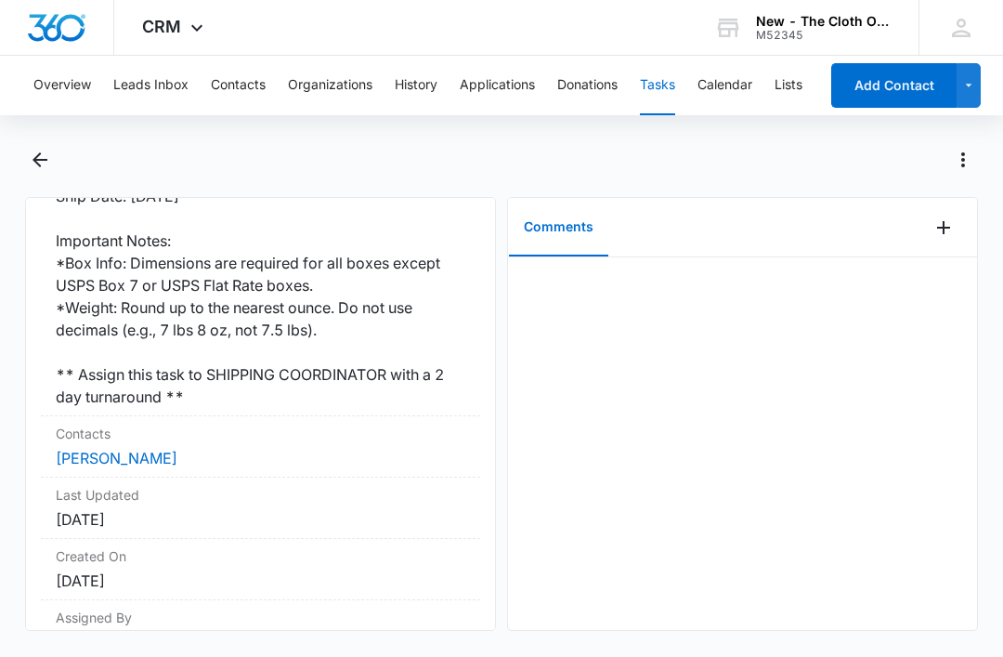
scroll to position [579, 0]
click at [149, 450] on link "[PERSON_NAME]" at bounding box center [117, 459] width 122 height 19
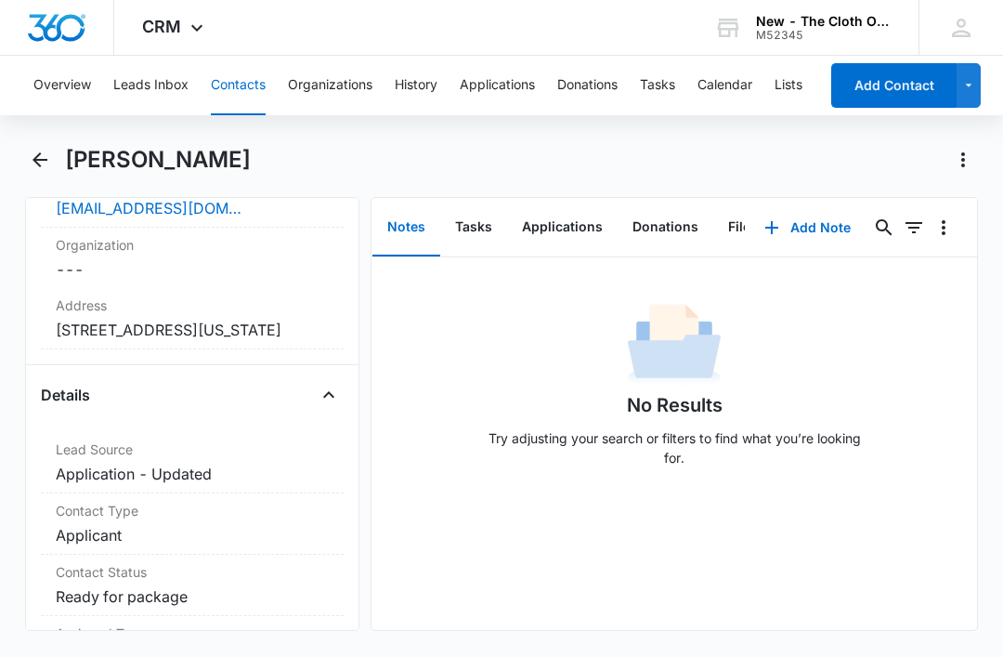
scroll to position [536, 0]
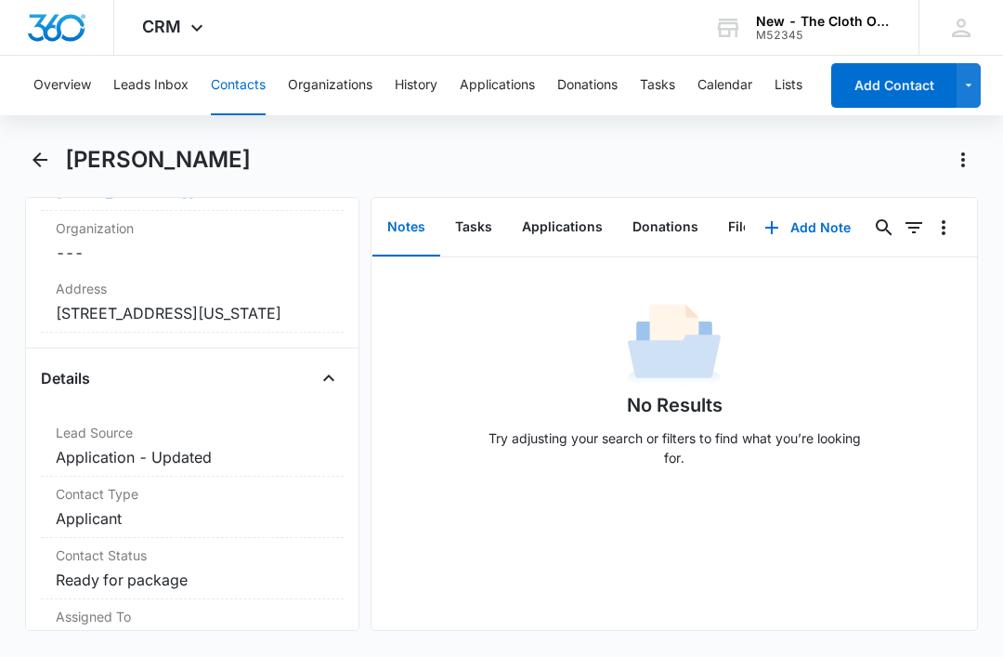
click at [95, 302] on dd "Cancel Save Changes [STREET_ADDRESS][US_STATE]" at bounding box center [192, 313] width 273 height 22
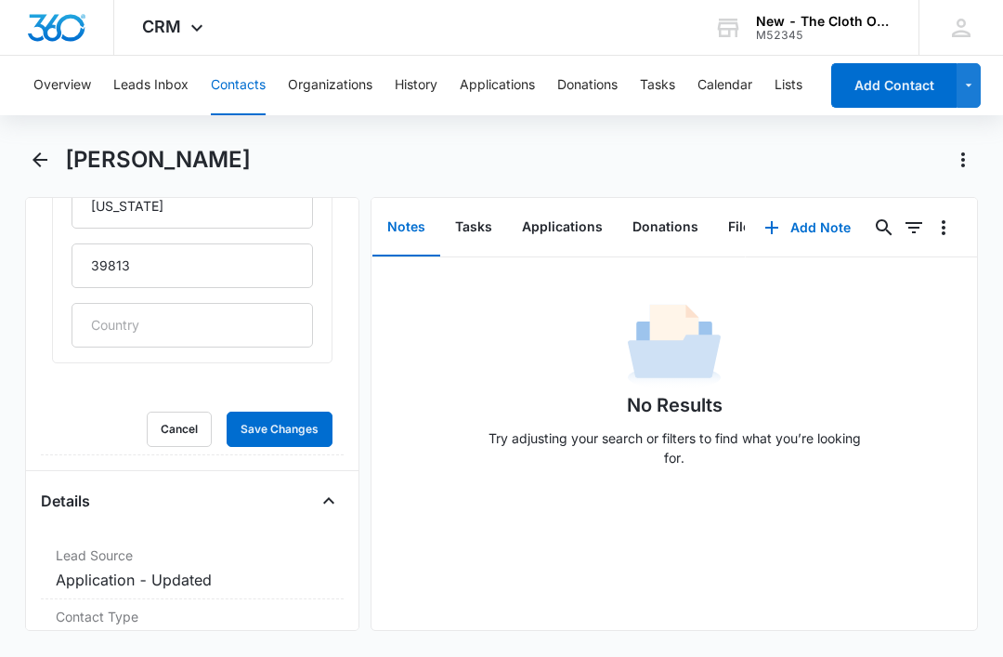
scroll to position [887, 0]
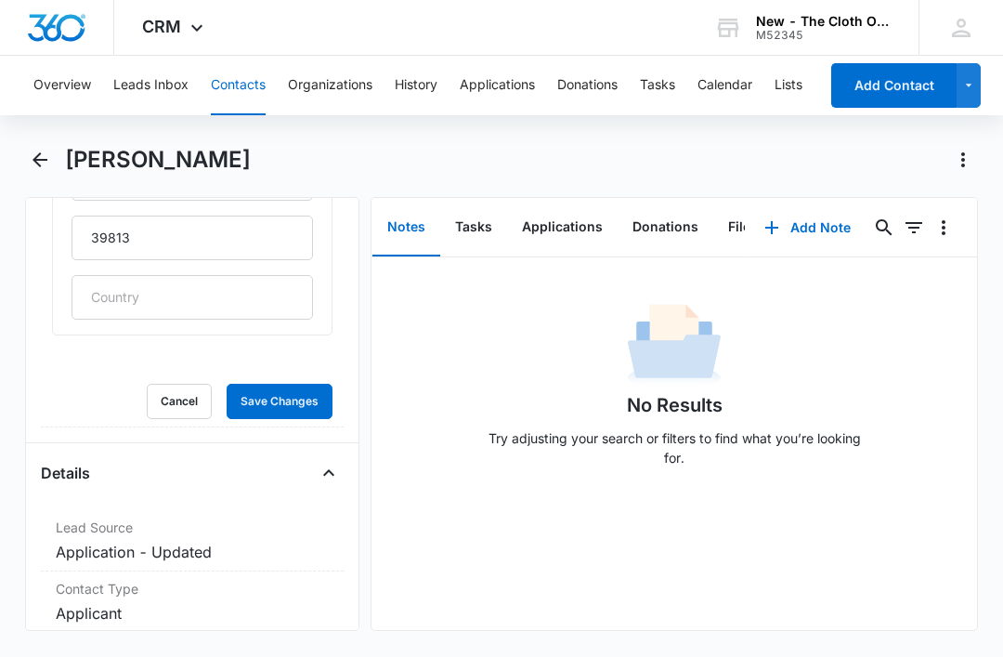
click at [180, 384] on button "Cancel" at bounding box center [179, 401] width 65 height 35
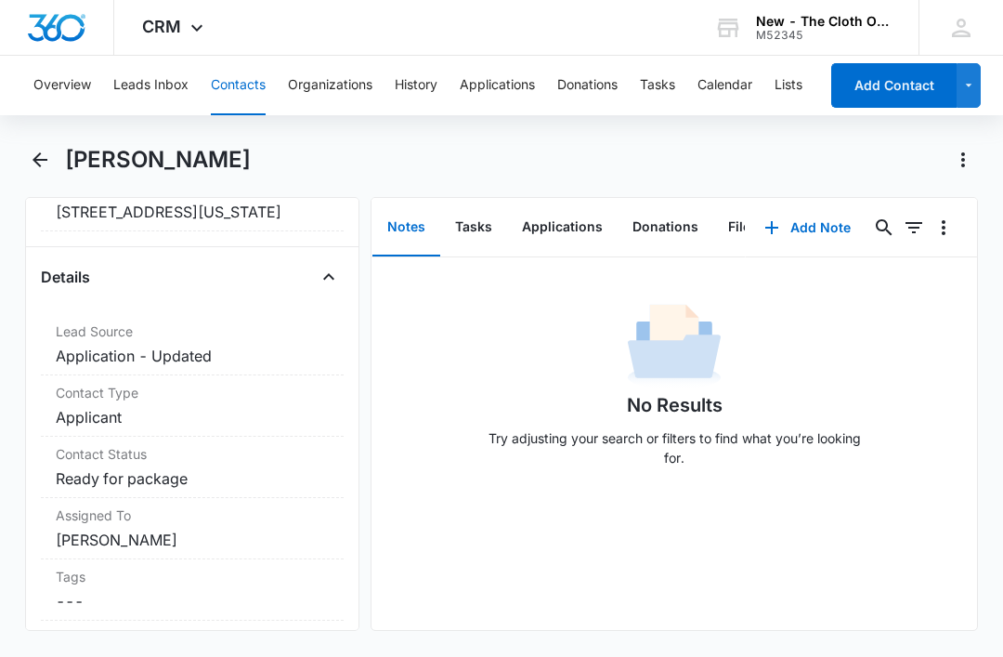
scroll to position [626, 0]
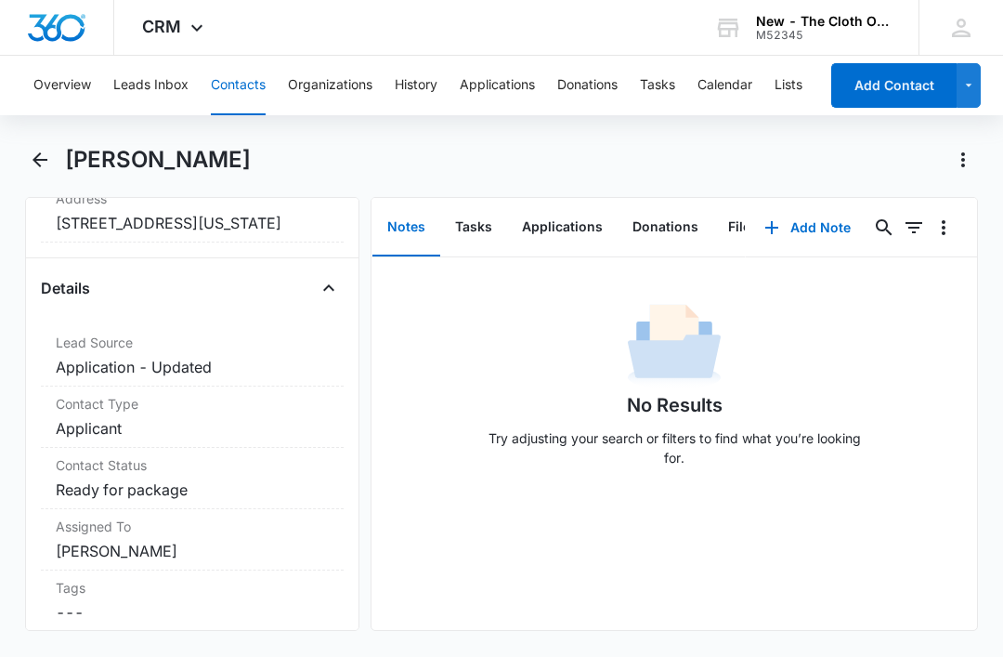
click at [302, 1] on div "CRM Apps Reputation CRM Email Social Ads Intelligence Brand Settings New - The …" at bounding box center [501, 28] width 1003 height 56
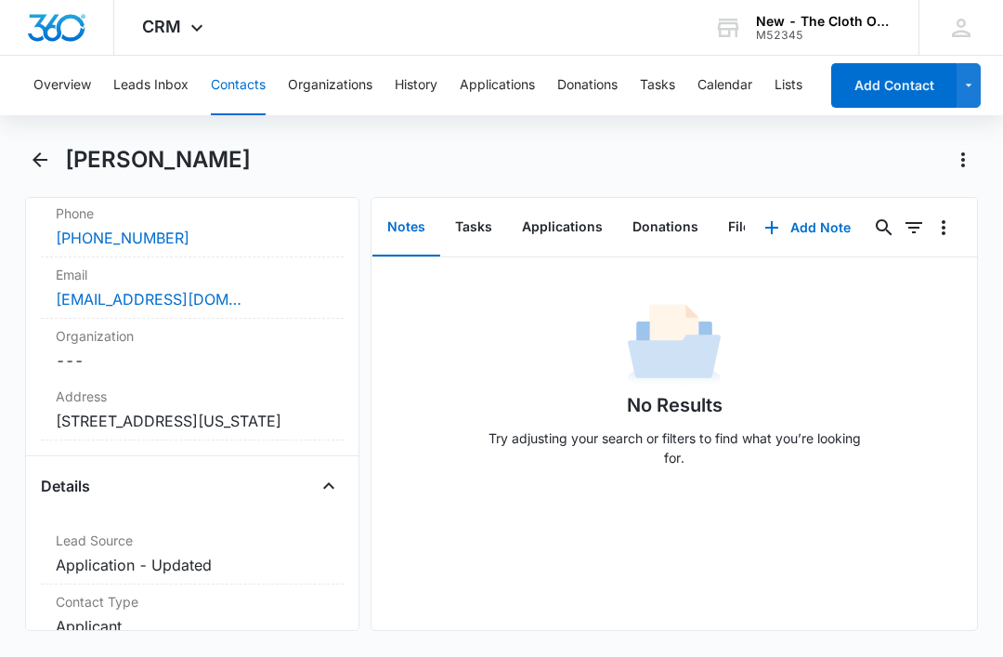
scroll to position [421, 0]
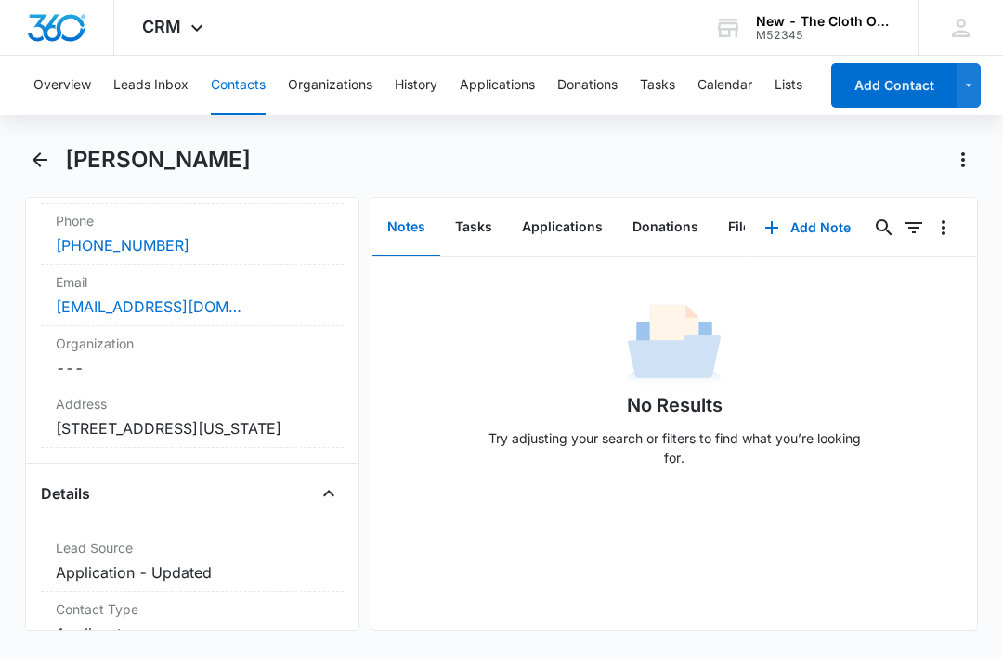
click at [286, 295] on div "[EMAIL_ADDRESS][DOMAIN_NAME]" at bounding box center [192, 306] width 273 height 22
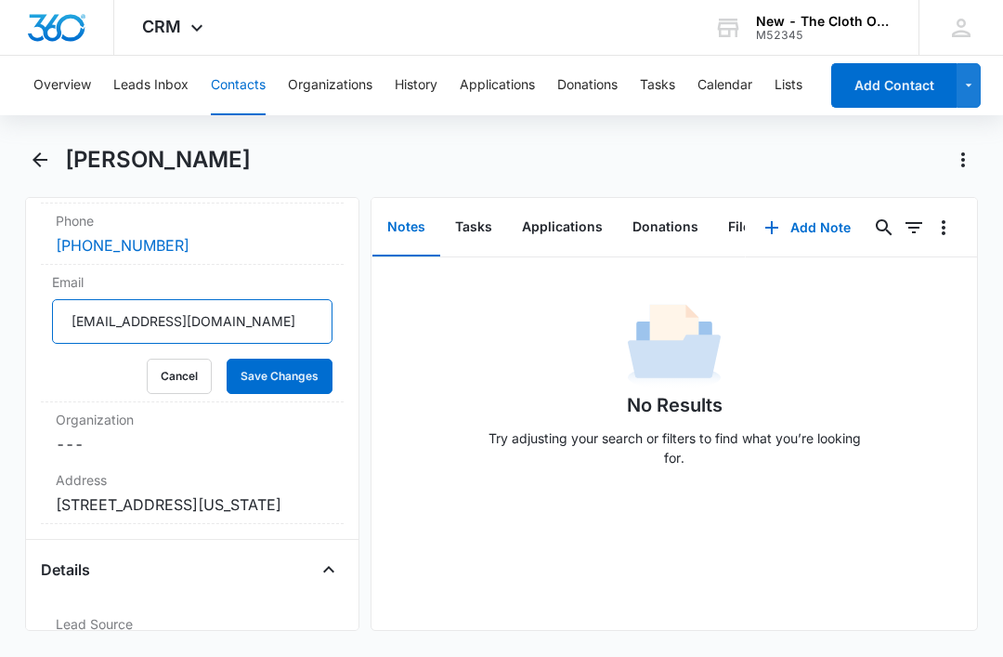
click at [289, 299] on input "[EMAIL_ADDRESS][DOMAIN_NAME]" at bounding box center [192, 321] width 280 height 45
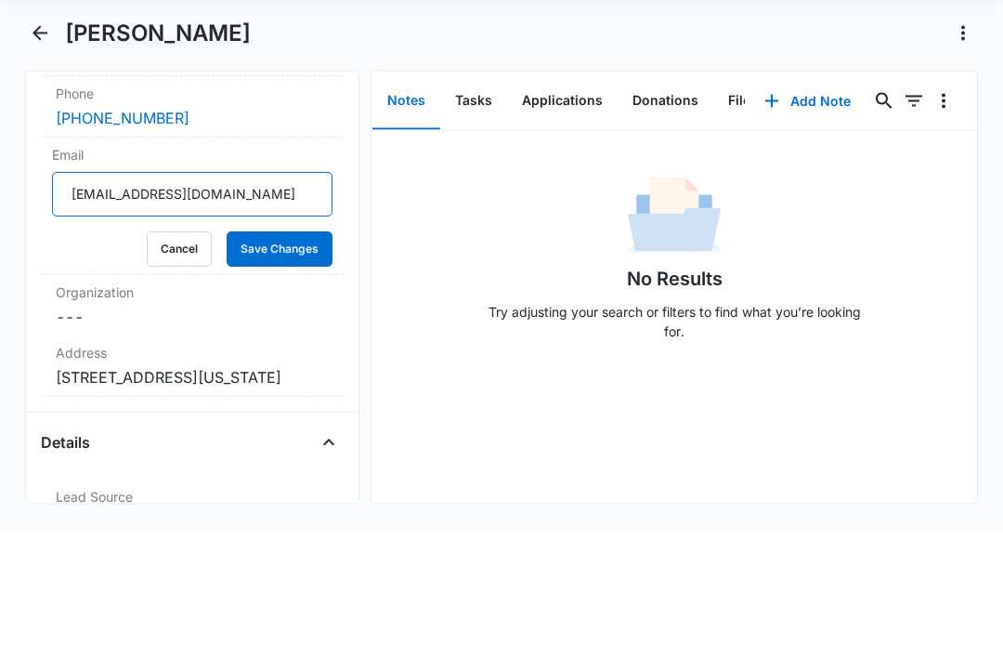
click at [293, 299] on input "[EMAIL_ADDRESS][DOMAIN_NAME]" at bounding box center [192, 321] width 280 height 45
click at [181, 359] on button "Cancel" at bounding box center [179, 376] width 65 height 35
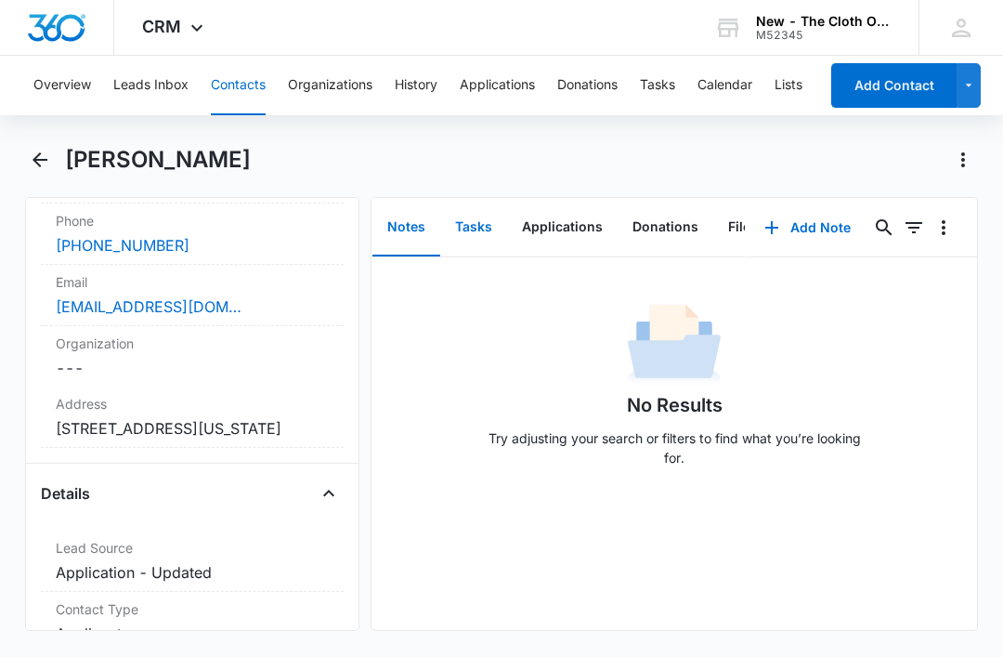
click at [486, 199] on button "Tasks" at bounding box center [473, 228] width 67 height 58
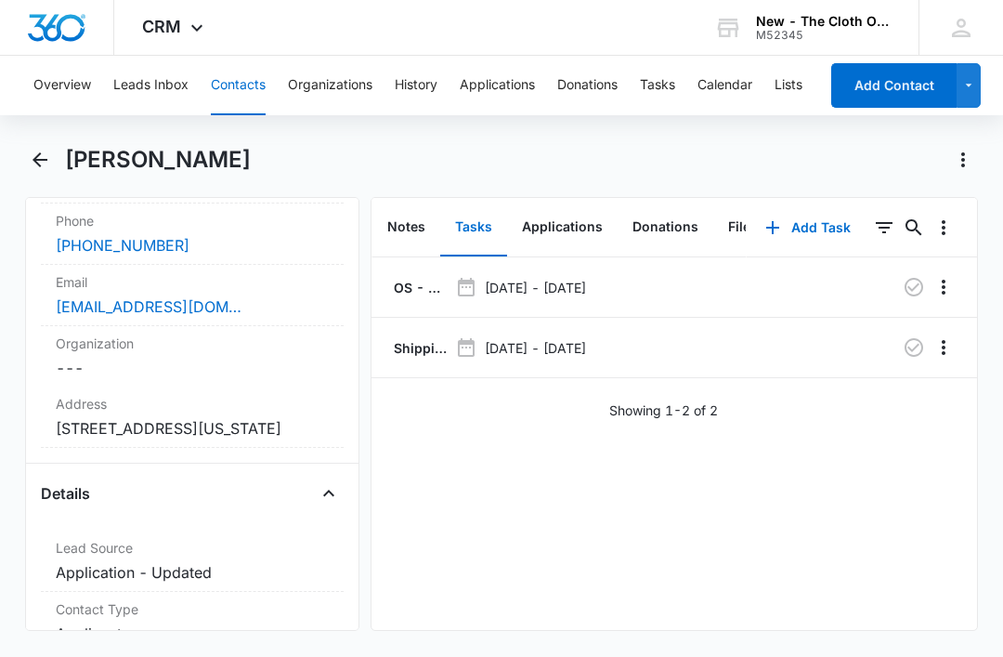
click at [411, 278] on p "OS - Shipped package for [PERSON_NAME] (zone #2)" at bounding box center [419, 288] width 58 height 20
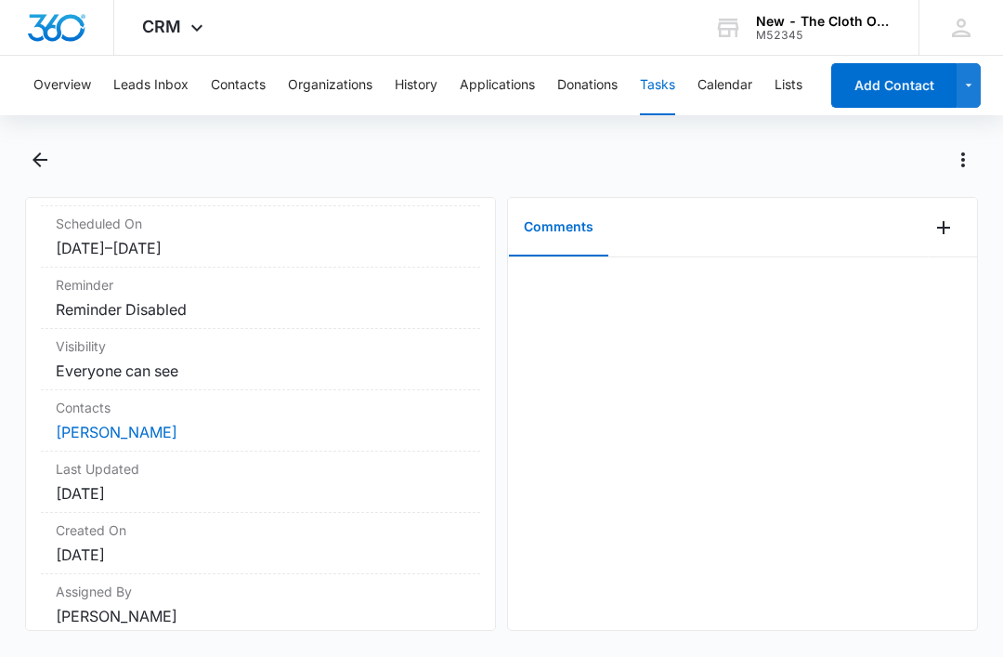
scroll to position [231, 0]
click at [160, 424] on link "[PERSON_NAME]" at bounding box center [117, 433] width 122 height 19
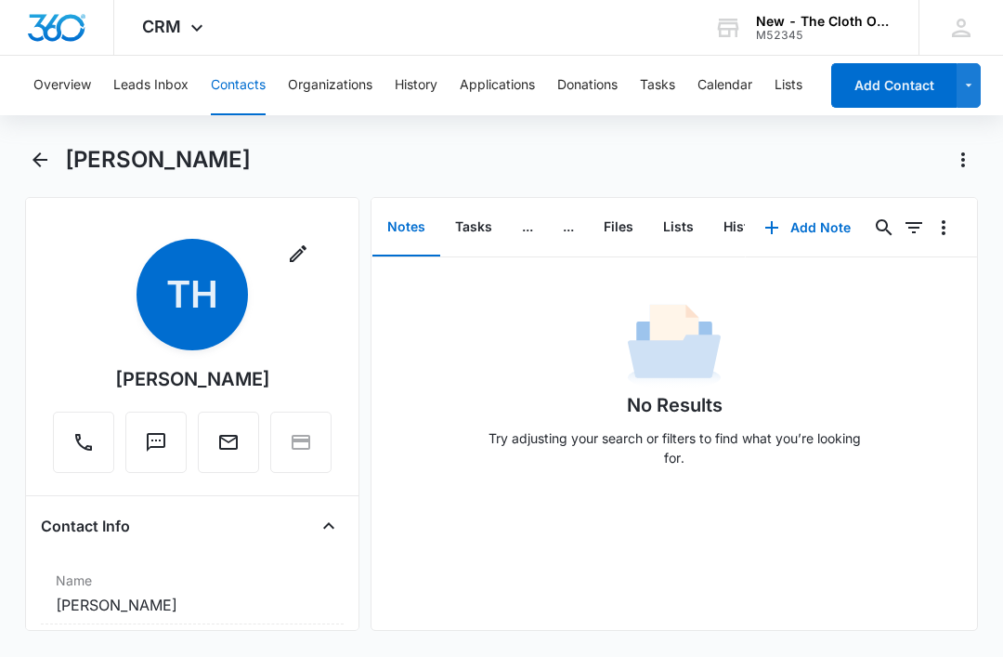
click at [618, 230] on button "Files" at bounding box center [618, 228] width 59 height 58
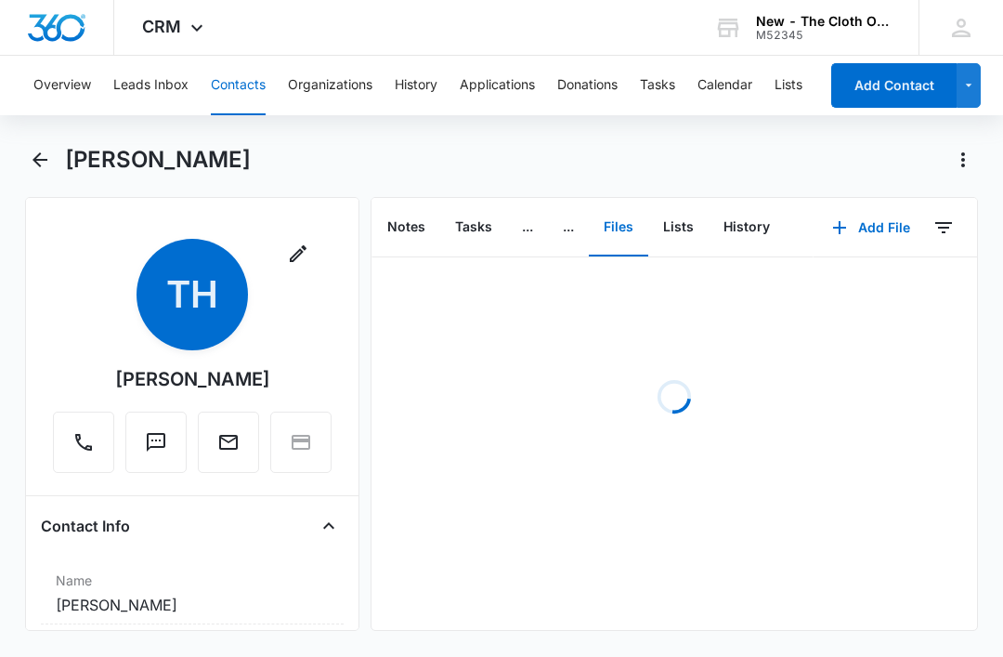
click at [868, 226] on button "Add File" at bounding box center [871, 227] width 115 height 45
click at [837, 289] on div "Upload Files" at bounding box center [846, 286] width 74 height 13
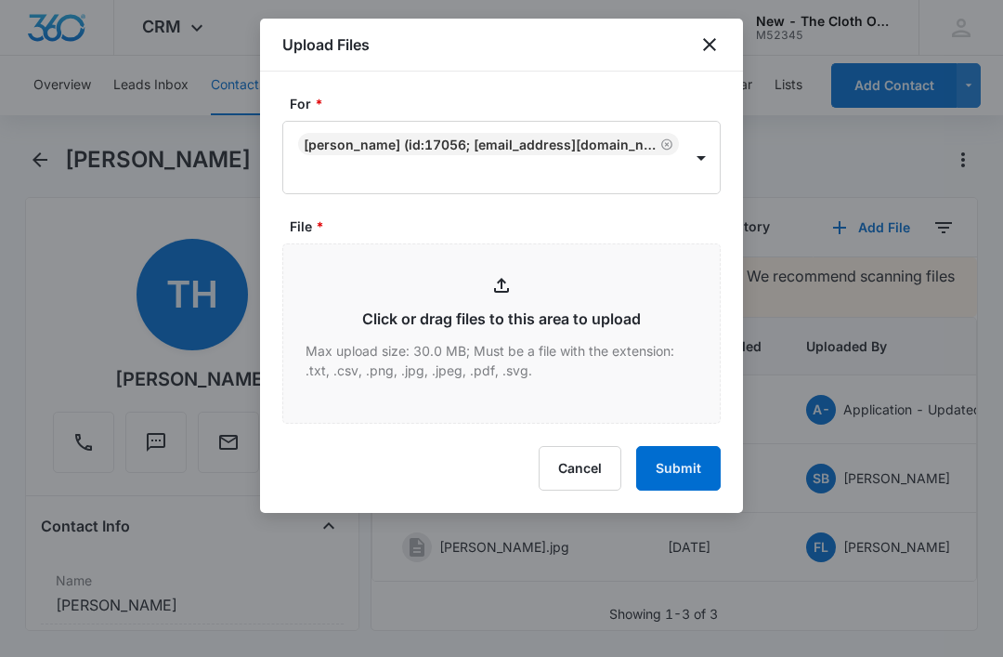
click at [471, 352] on input "File *" at bounding box center [501, 333] width 437 height 178
type input "C:\fakepath\[DATE]---Taneill-[PERSON_NAME]---9434636106194282923000.pdf"
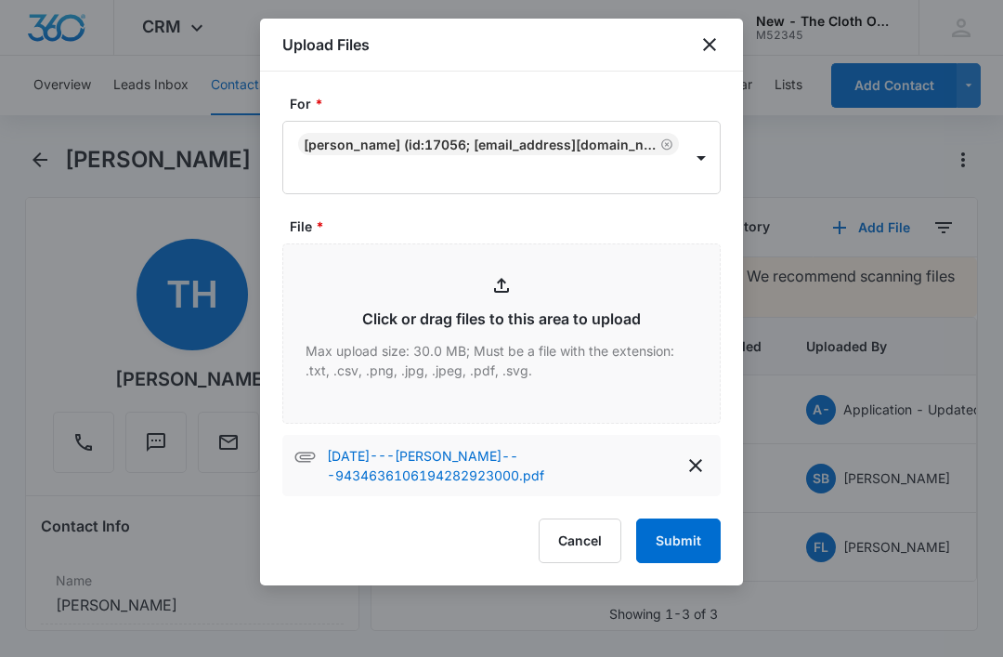
click at [638, 532] on button "Submit" at bounding box center [678, 540] width 85 height 45
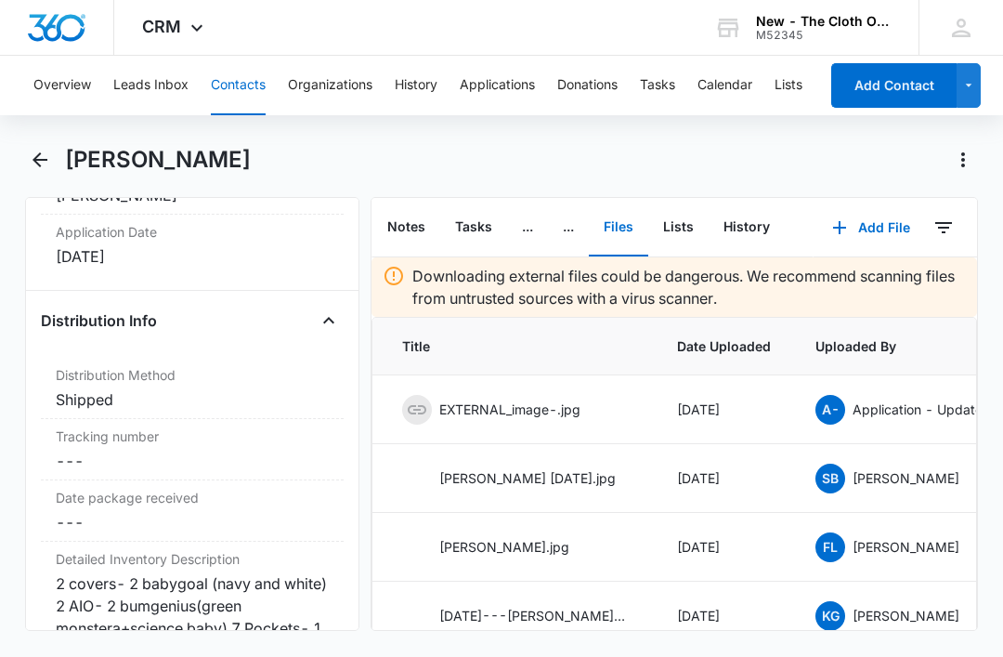
scroll to position [4433, 0]
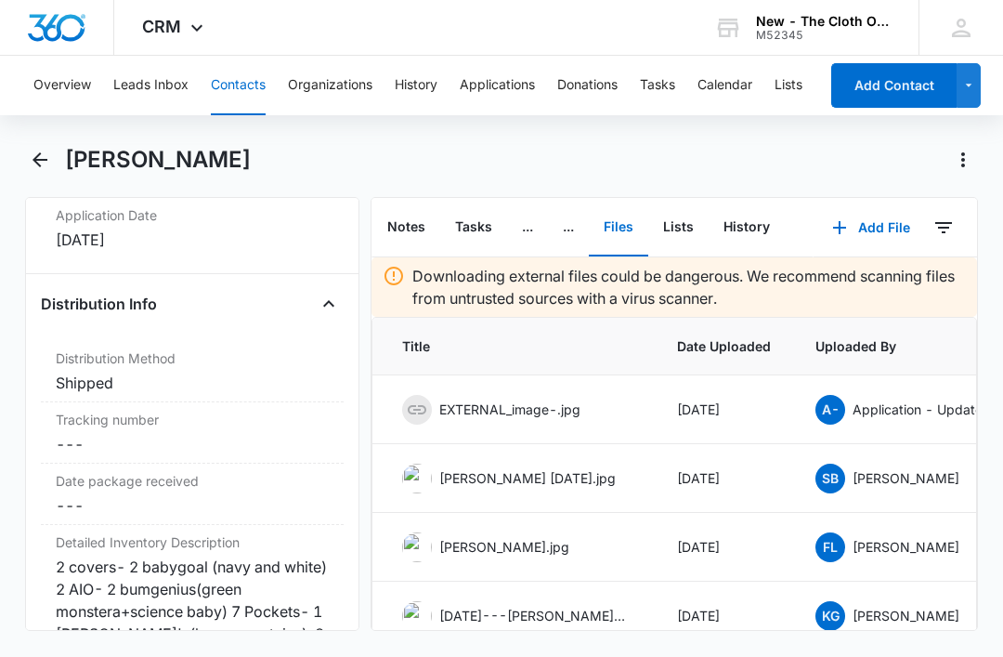
click at [157, 451] on div "Tracking number Cancel Save Changes ---" at bounding box center [192, 432] width 303 height 61
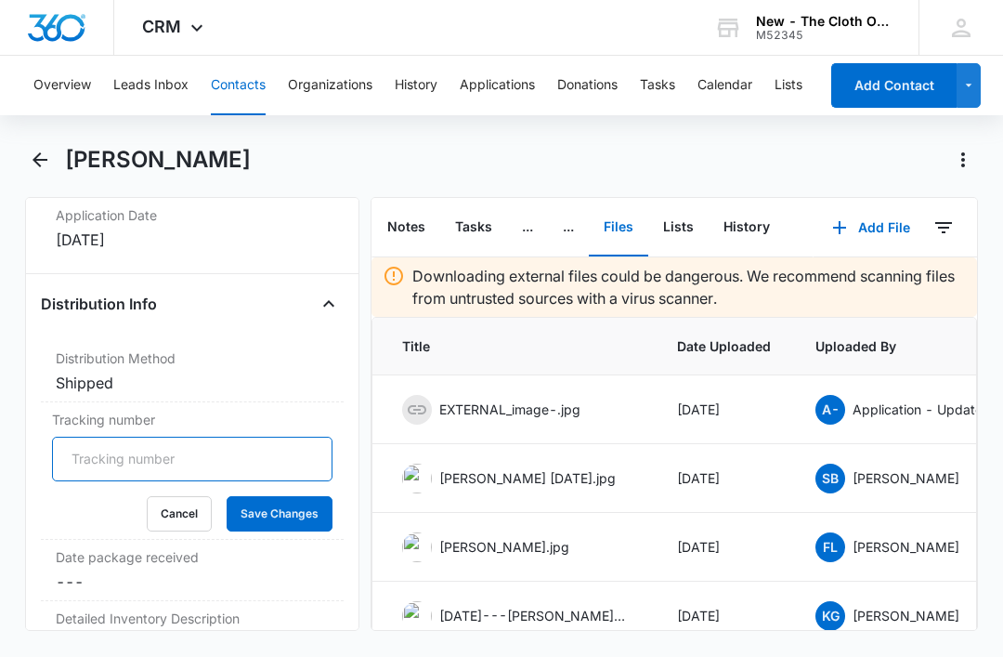
click at [226, 476] on input "Tracking number" at bounding box center [192, 459] width 280 height 45
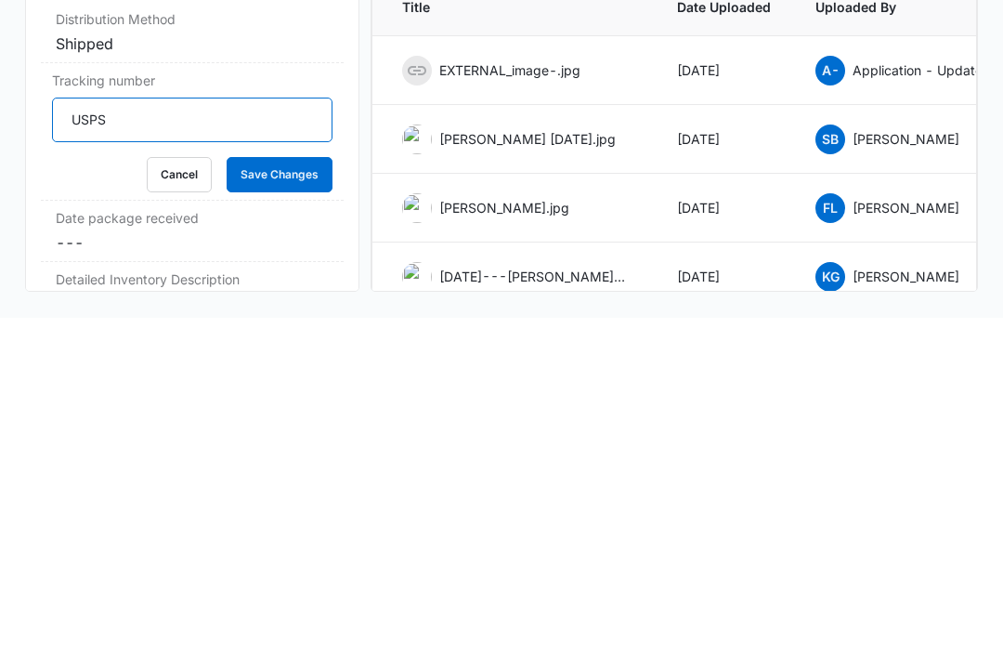
click at [237, 437] on input "USPS" at bounding box center [192, 459] width 280 height 45
click at [184, 437] on input "USPS" at bounding box center [192, 459] width 280 height 45
click at [179, 437] on input "USPS" at bounding box center [192, 459] width 280 height 45
paste input "9434636106194282923000"
type input "USPS 9434636106194282923000"
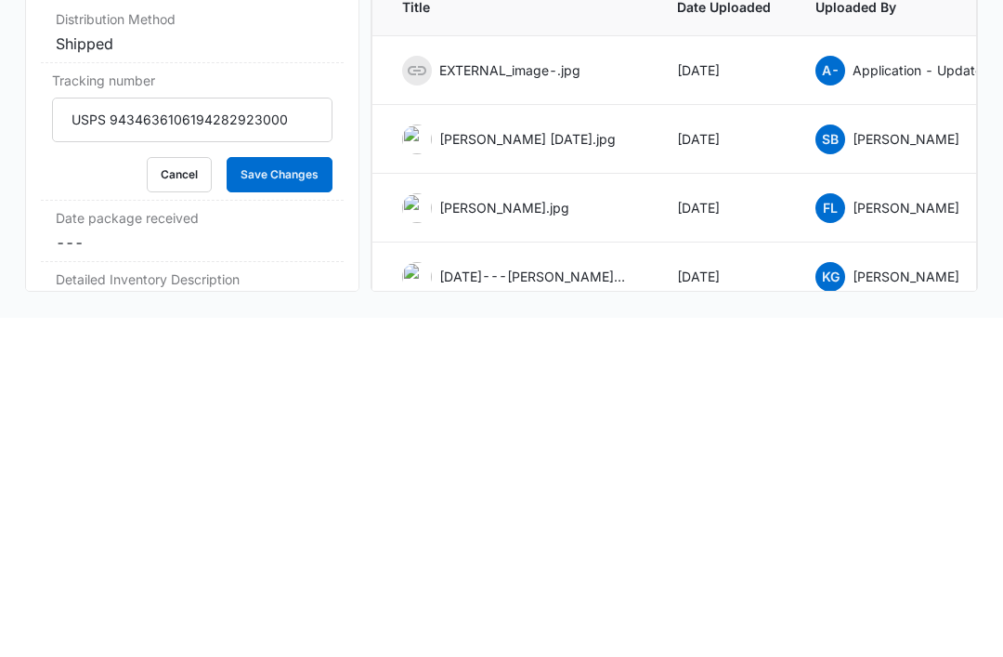
click at [282, 496] on button "Save Changes" at bounding box center [280, 513] width 106 height 35
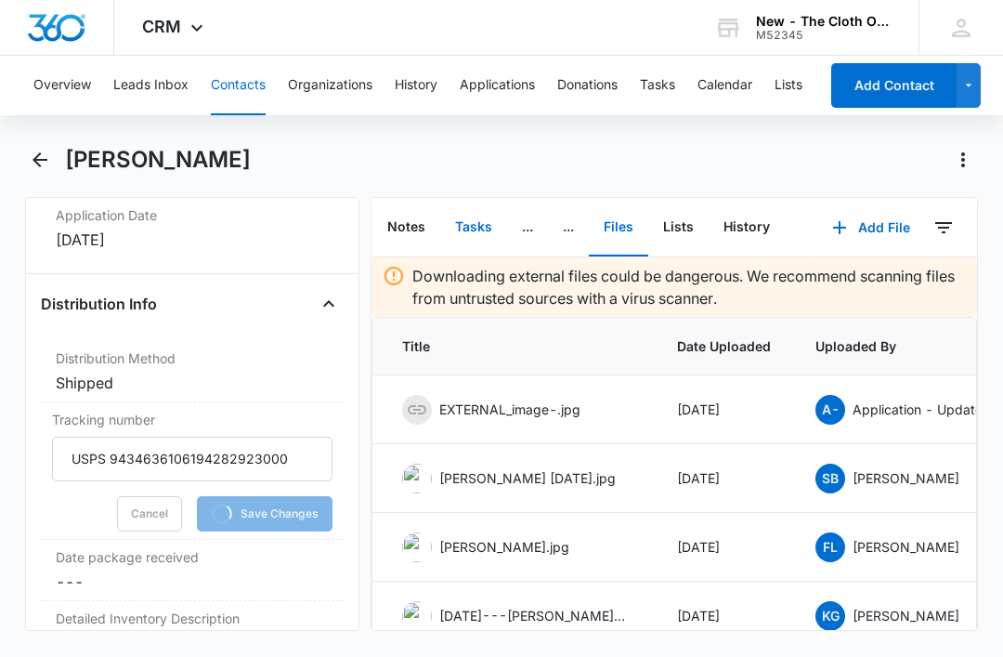
click at [477, 199] on button "Tasks" at bounding box center [473, 228] width 67 height 58
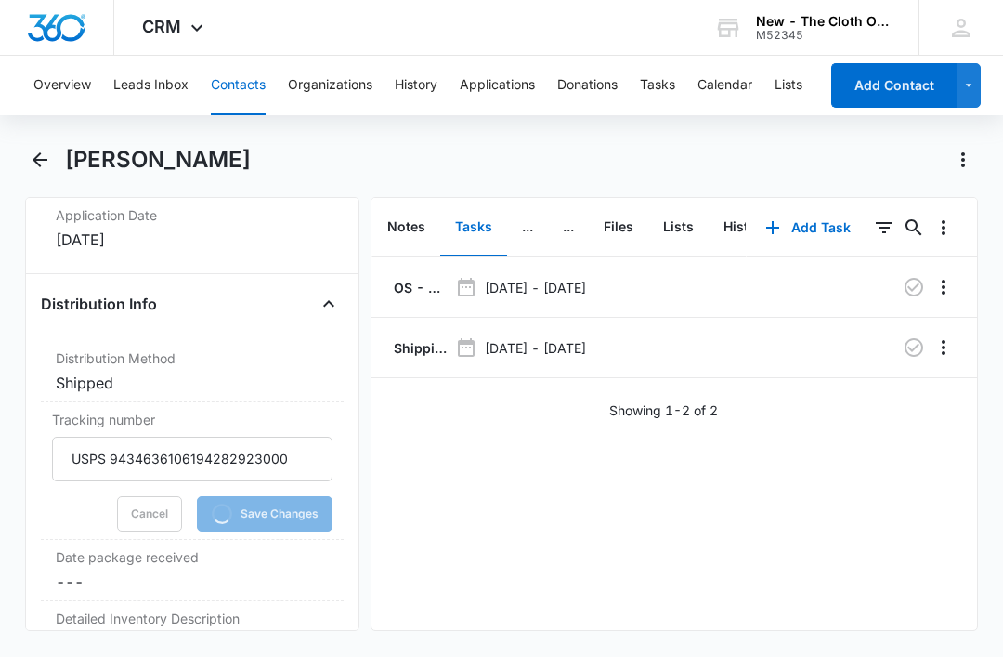
click at [433, 338] on p "Shipping Label Request for [PERSON_NAME]" at bounding box center [419, 348] width 58 height 20
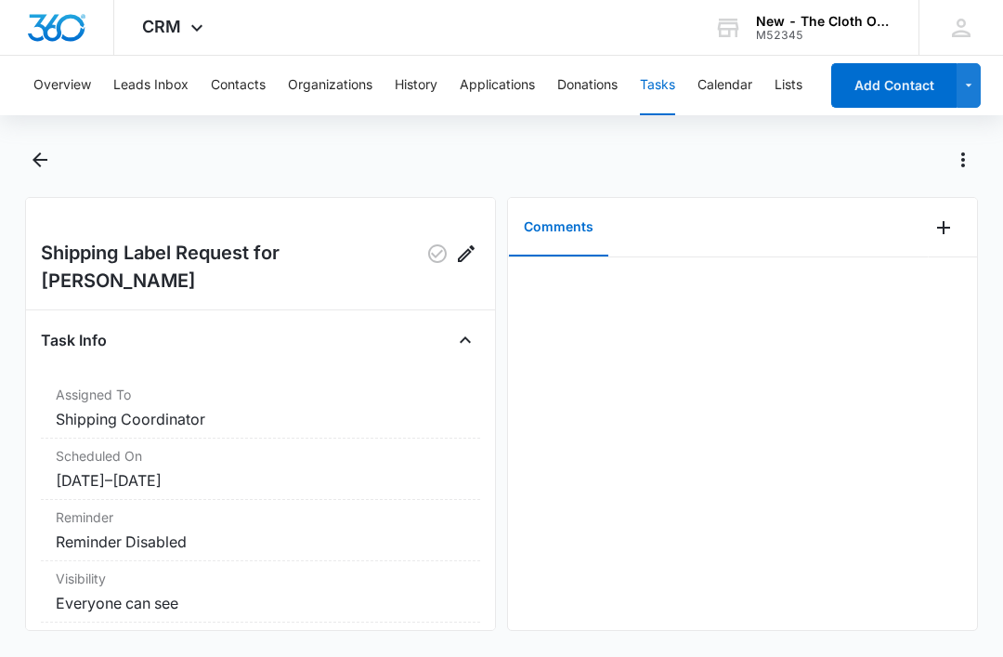
click at [943, 229] on icon "Add Comment" at bounding box center [943, 227] width 13 height 13
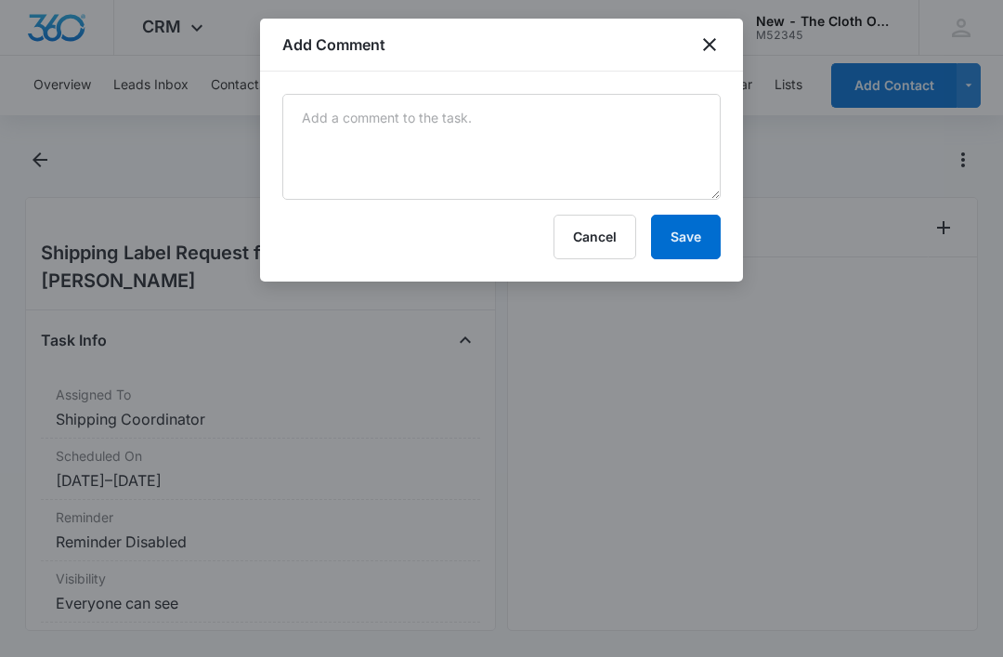
scroll to position [56, 0]
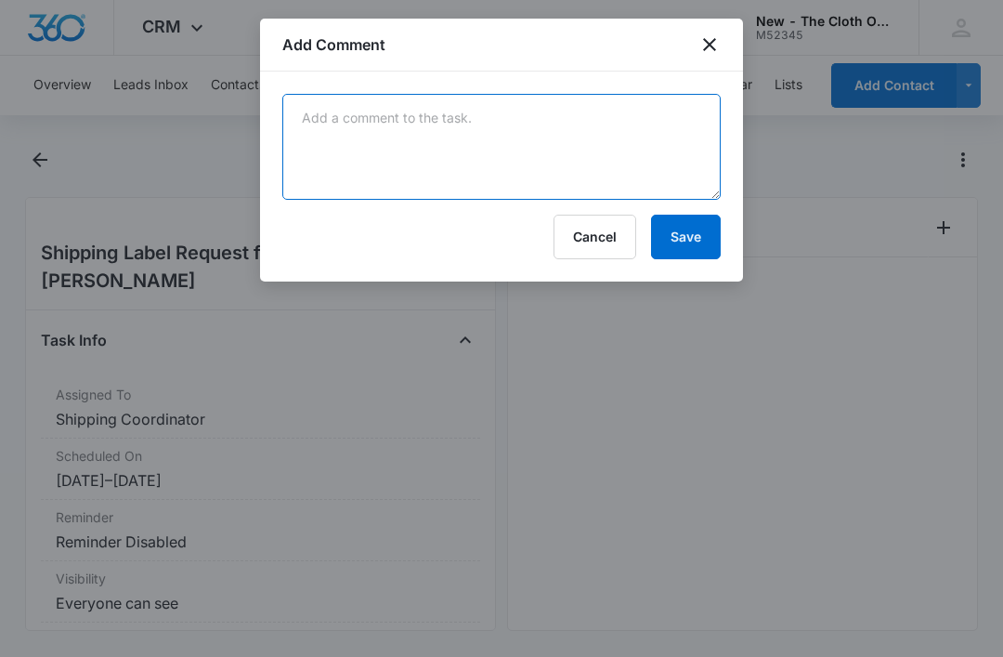
click at [483, 138] on textarea at bounding box center [501, 147] width 438 height 106
click at [382, 146] on textarea at bounding box center [501, 147] width 438 height 106
paste textarea "9434636106194282923000"
type textarea "9434636106194282923000"
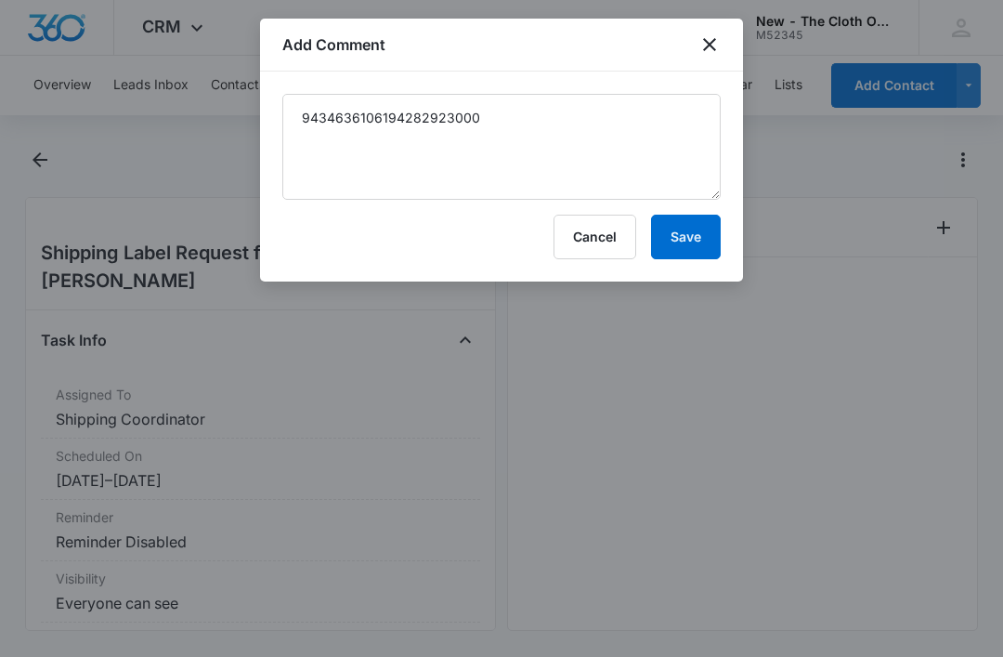
click at [687, 245] on button "Save" at bounding box center [686, 237] width 70 height 45
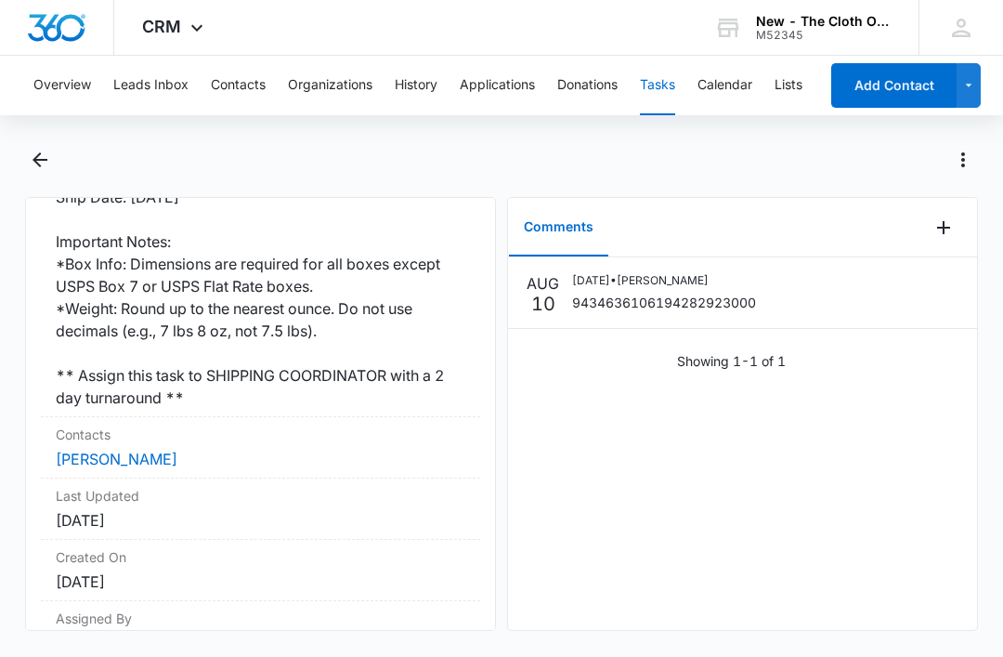
scroll to position [579, 0]
click at [156, 450] on link "[PERSON_NAME]" at bounding box center [117, 459] width 122 height 19
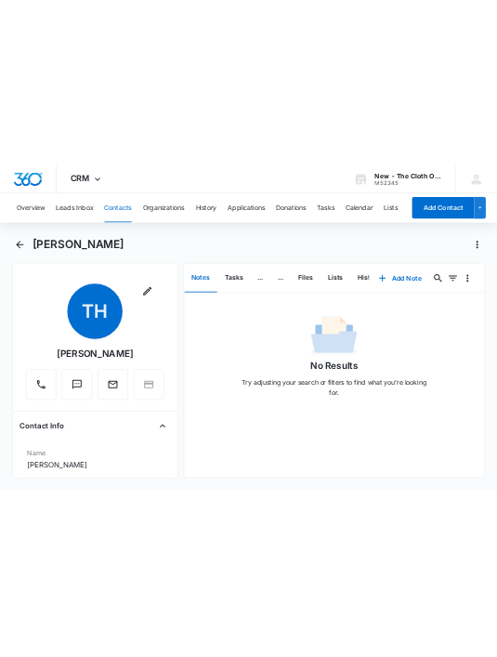
scroll to position [0, 3]
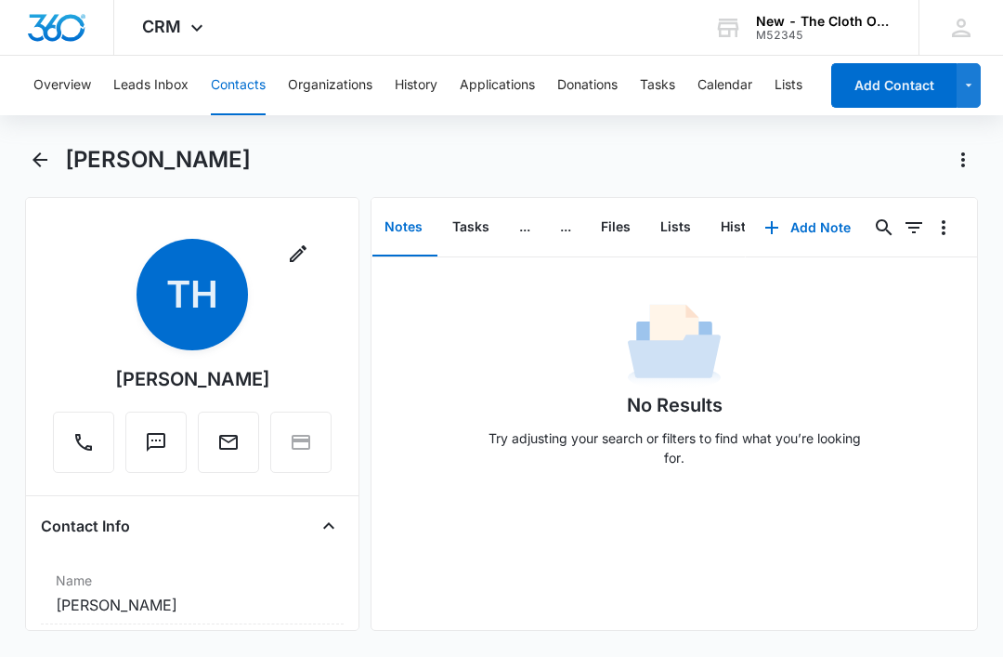
click at [464, 210] on button "Tasks" at bounding box center [470, 228] width 67 height 58
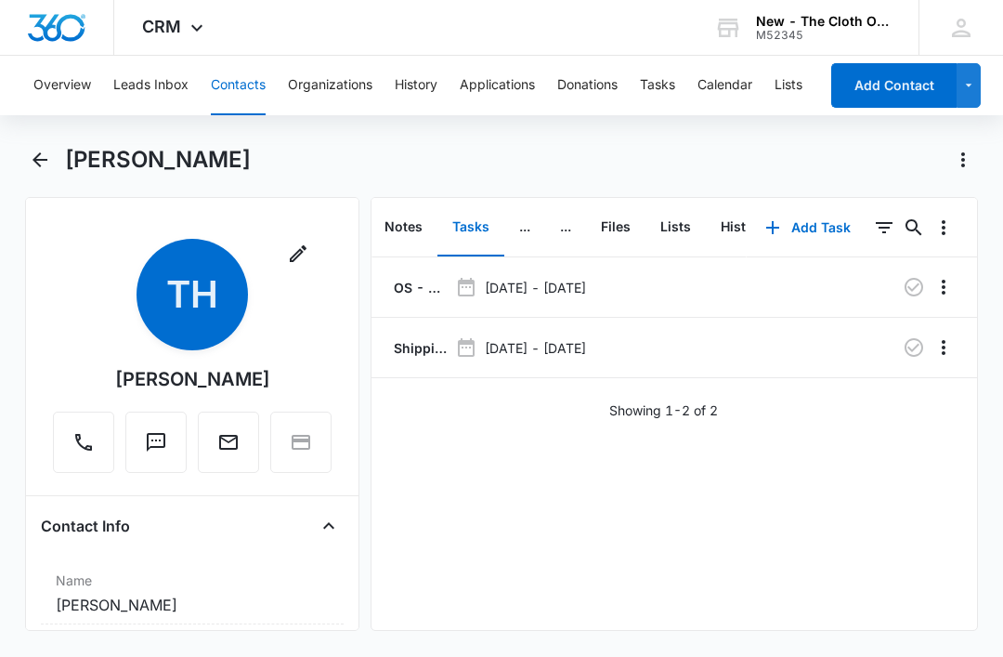
click at [906, 355] on icon "button" at bounding box center [914, 347] width 22 height 22
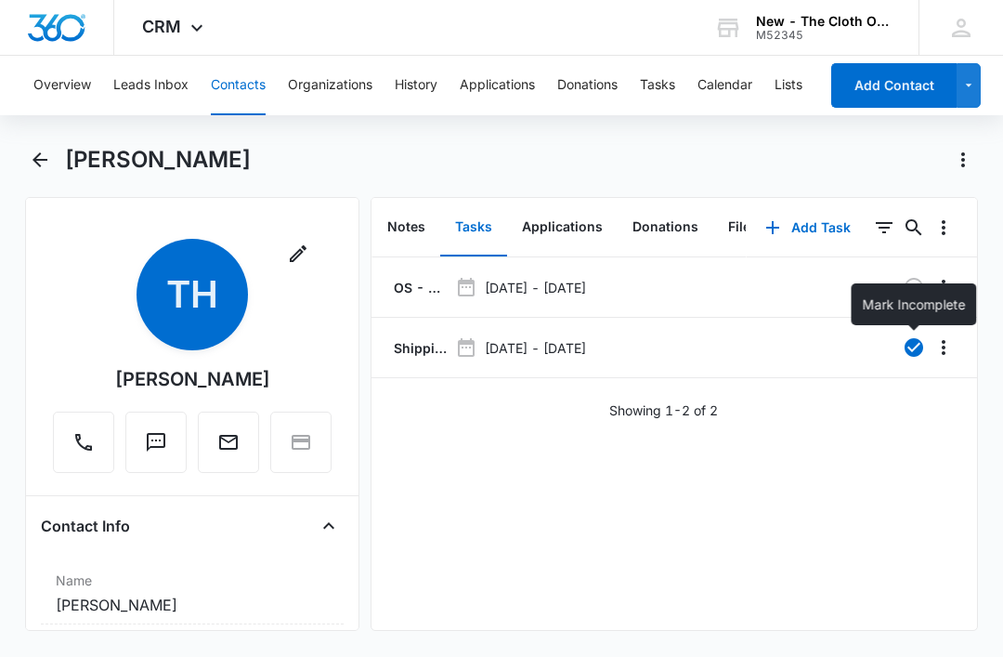
click at [668, 87] on button "Tasks" at bounding box center [657, 85] width 35 height 59
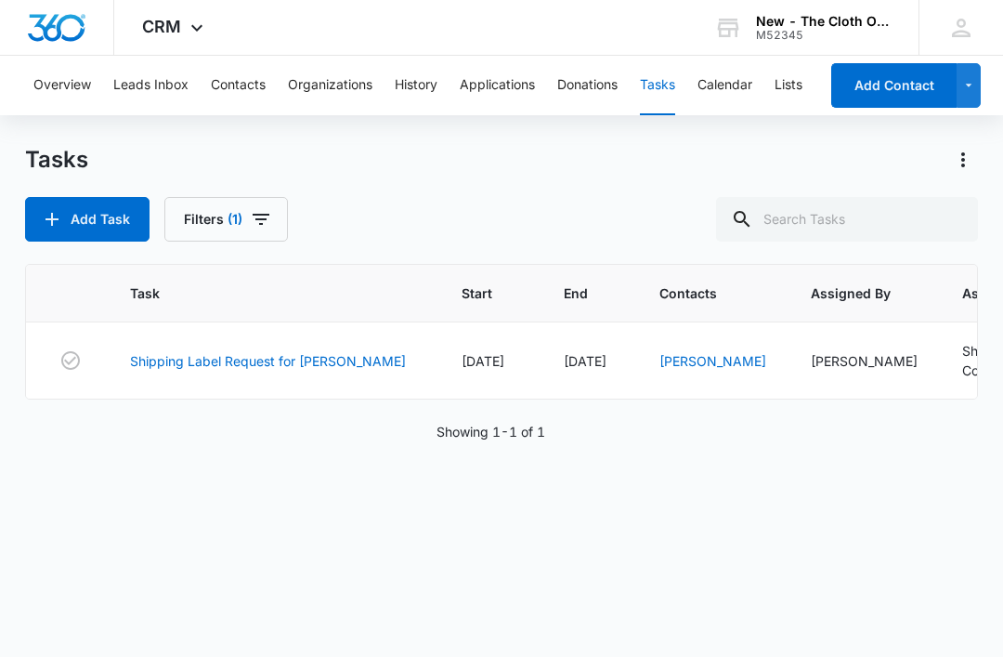
click at [288, 359] on link "Shipping Label Request for [PERSON_NAME]" at bounding box center [268, 361] width 276 height 20
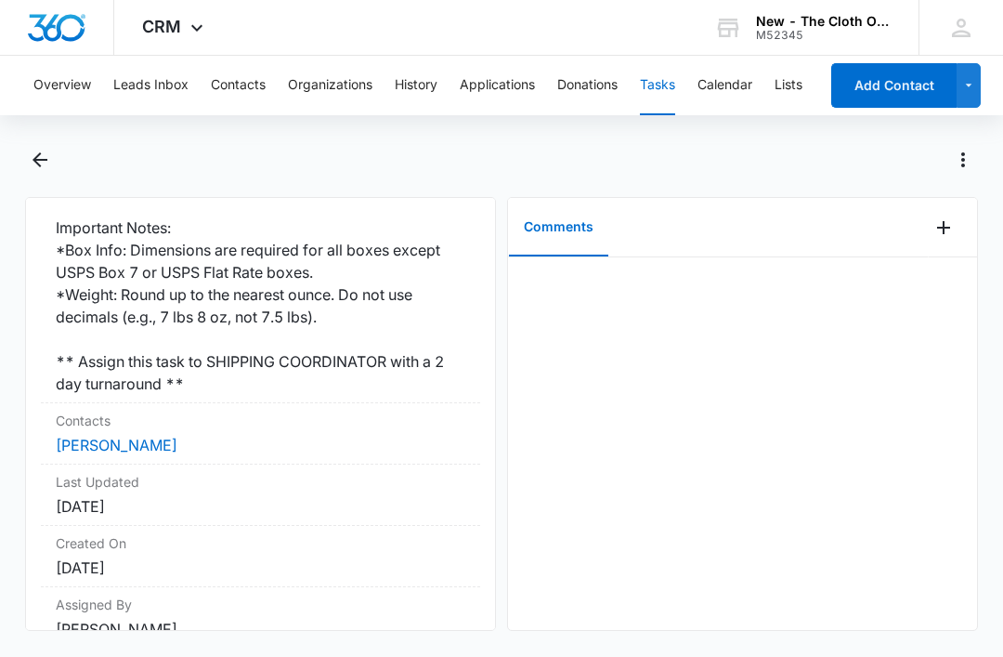
scroll to position [593, 0]
click at [163, 445] on link "[PERSON_NAME]" at bounding box center [117, 444] width 122 height 19
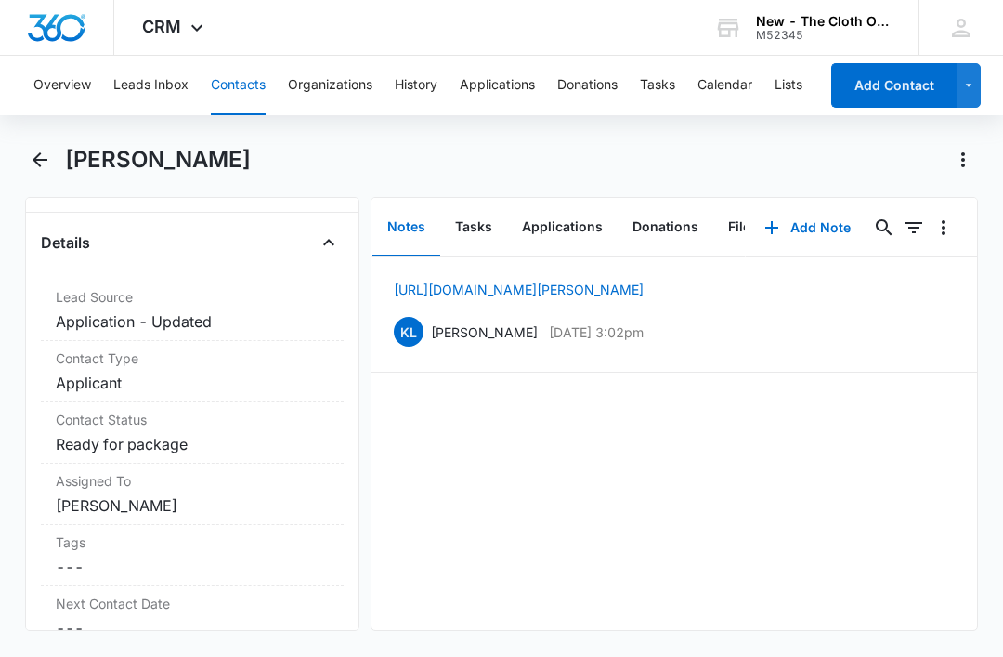
scroll to position [726, 0]
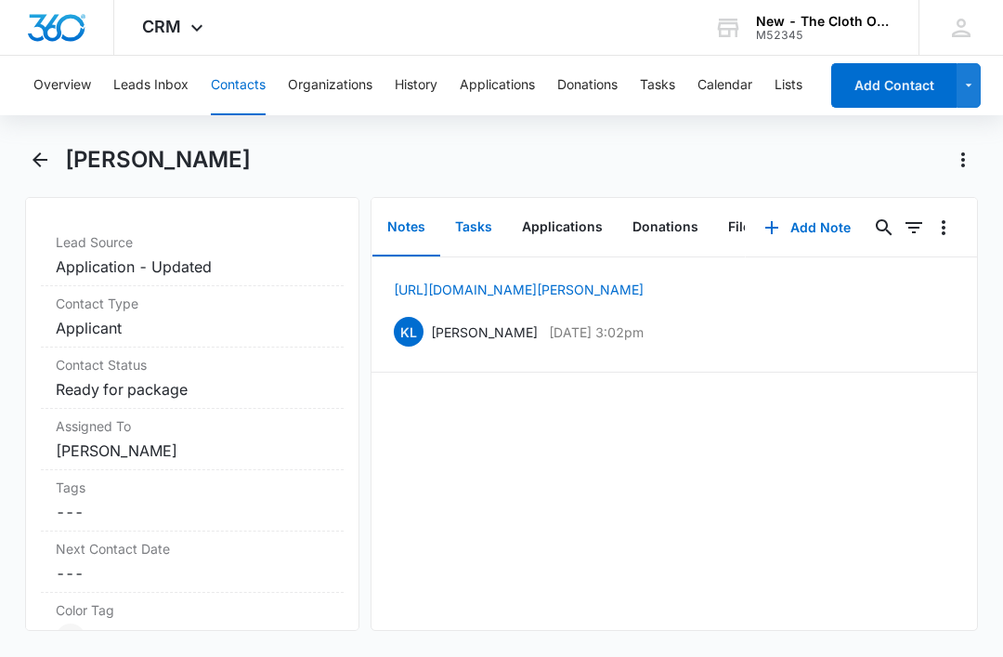
click at [480, 220] on button "Tasks" at bounding box center [473, 228] width 67 height 58
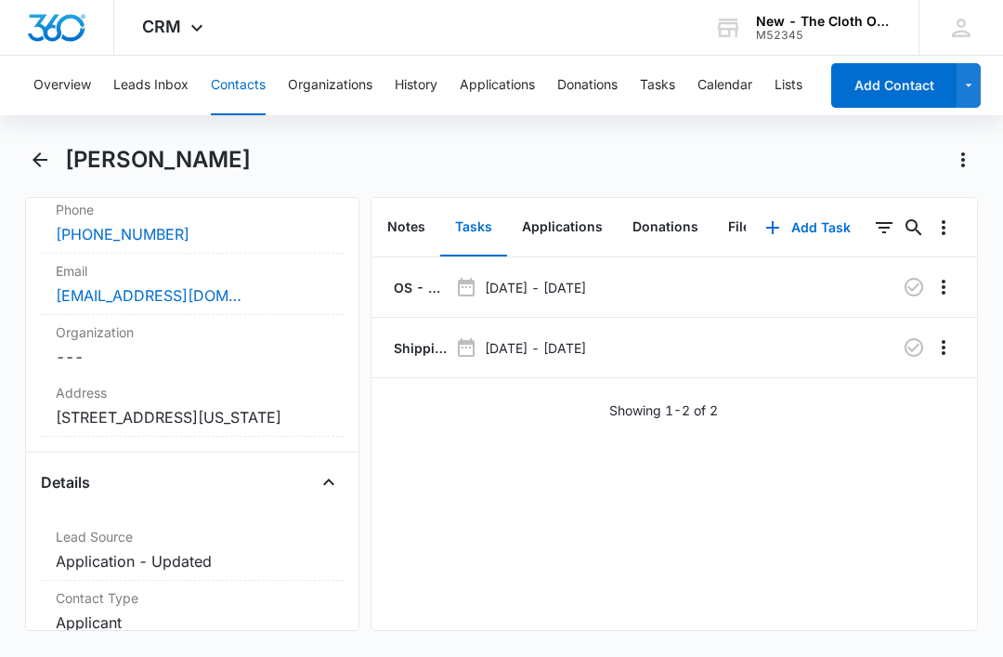
scroll to position [418, 0]
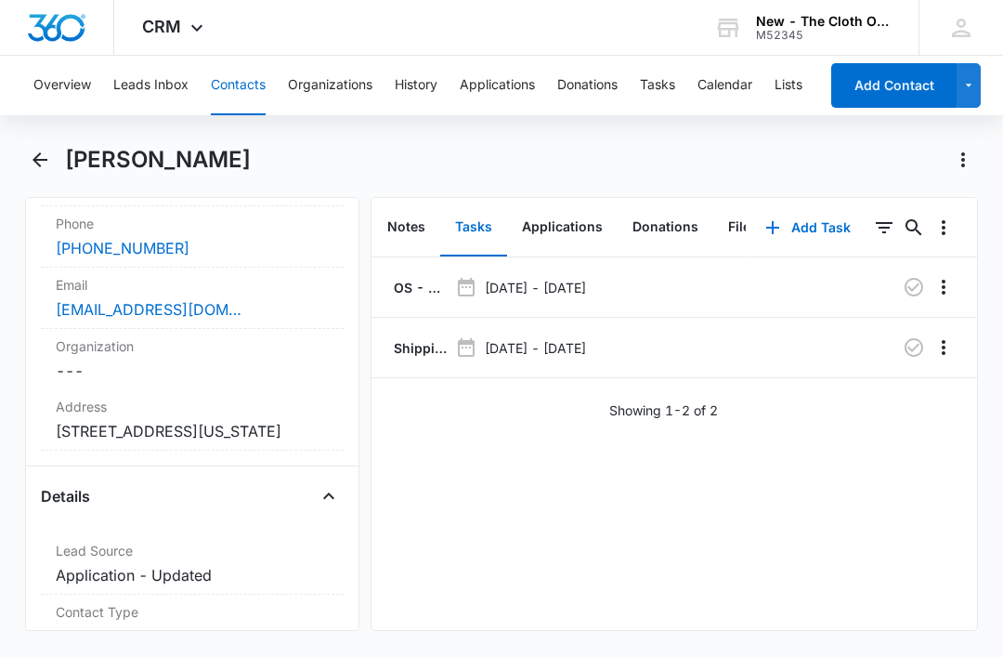
click at [296, 297] on div "Email Cancel Save Changes barchershee2631@gmail.com" at bounding box center [192, 297] width 303 height 61
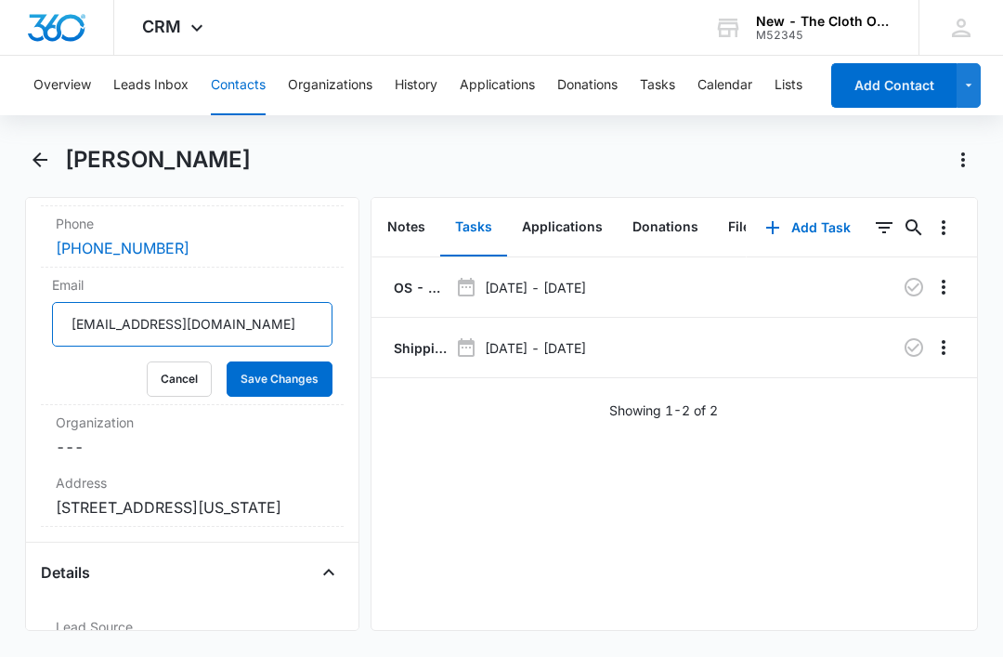
click at [284, 332] on input "barchershee2631@gmail.com" at bounding box center [192, 324] width 280 height 45
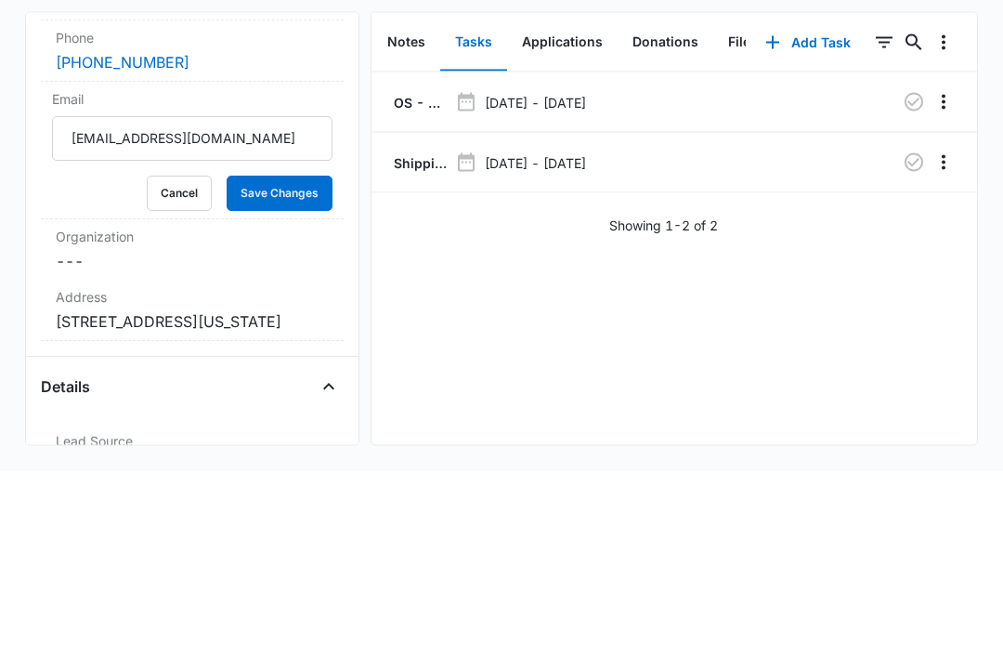
click at [186, 361] on button "Cancel" at bounding box center [179, 378] width 65 height 35
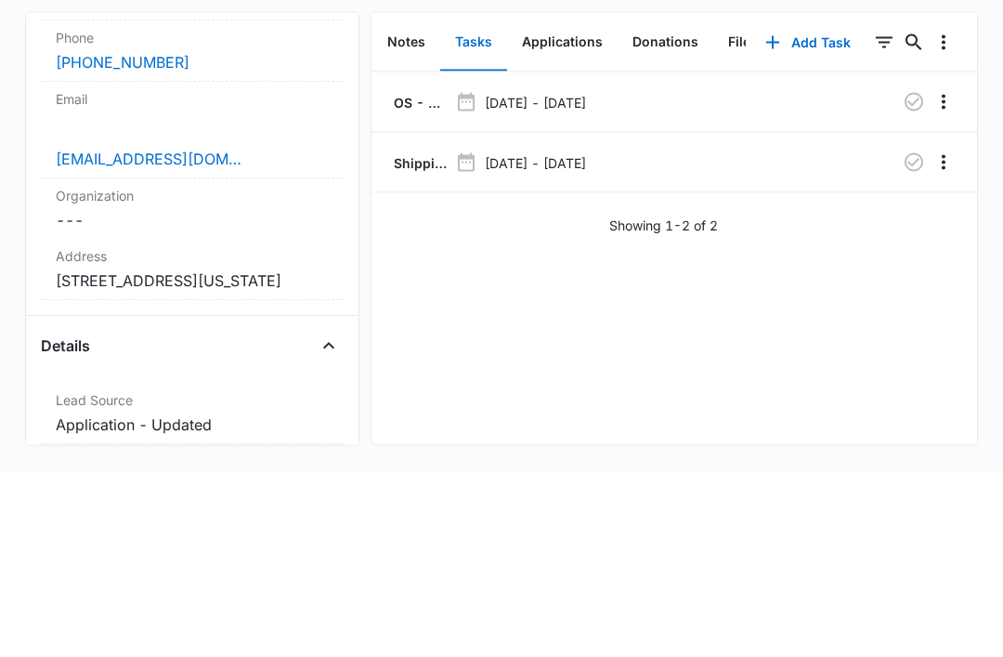
scroll to position [56, 0]
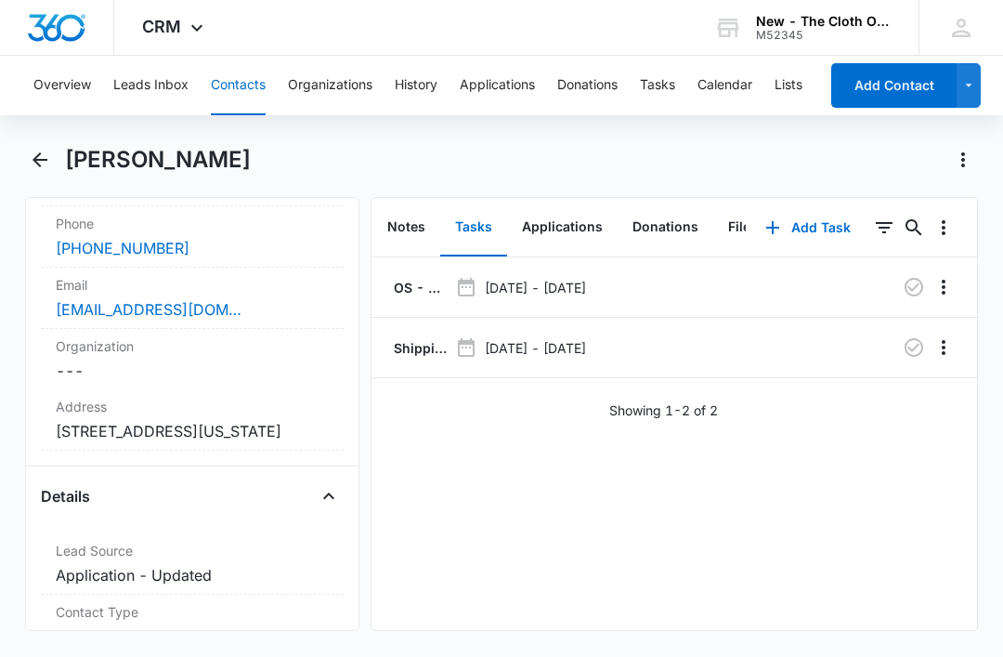
click at [416, 278] on p "OS - Shipped package for B. ARCHER-SHEE (zone #4)" at bounding box center [419, 288] width 58 height 20
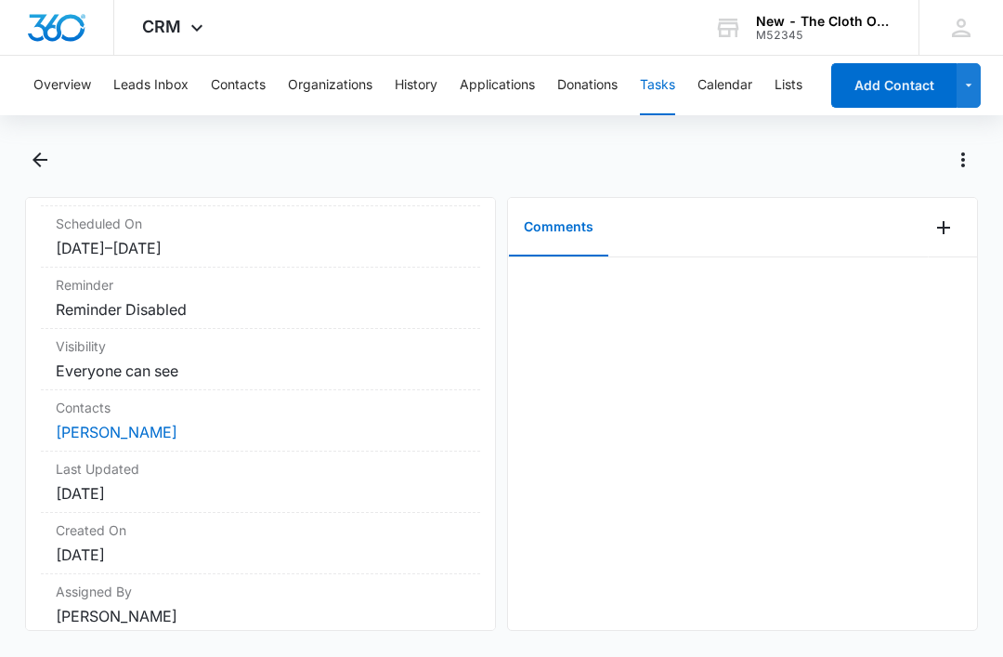
scroll to position [231, 0]
click at [164, 426] on link "[PERSON_NAME]" at bounding box center [117, 433] width 122 height 19
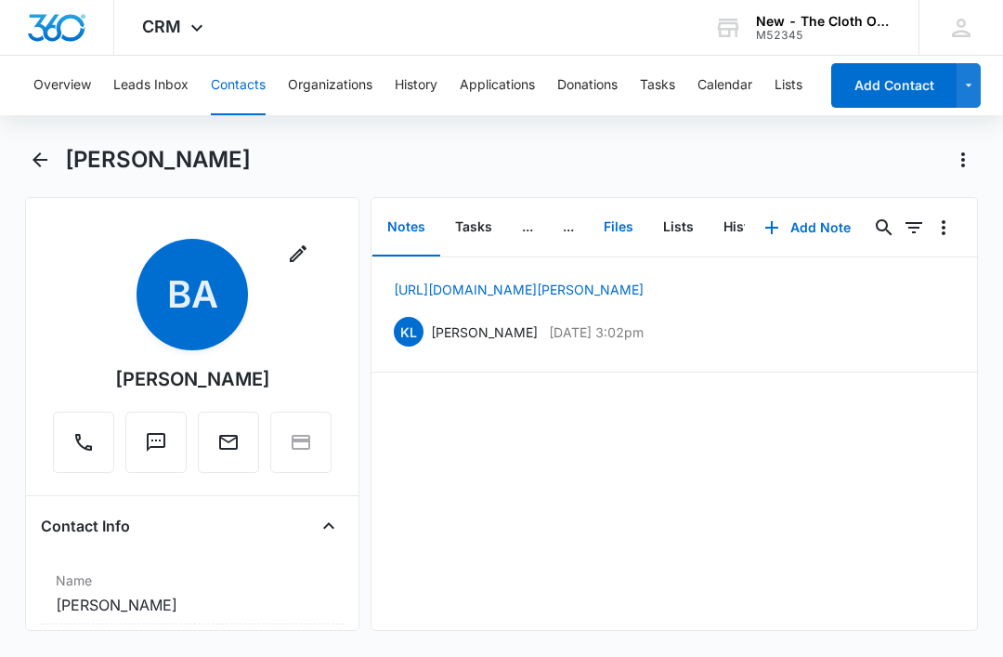
click at [618, 227] on button "Files" at bounding box center [618, 228] width 59 height 58
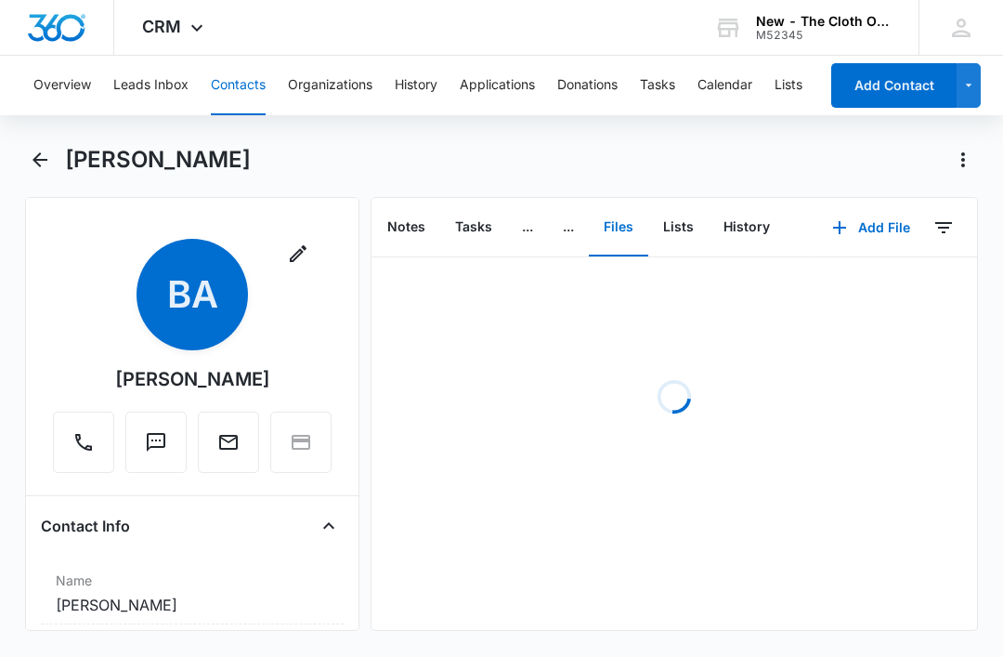
click at [867, 229] on button "Add File" at bounding box center [871, 227] width 115 height 45
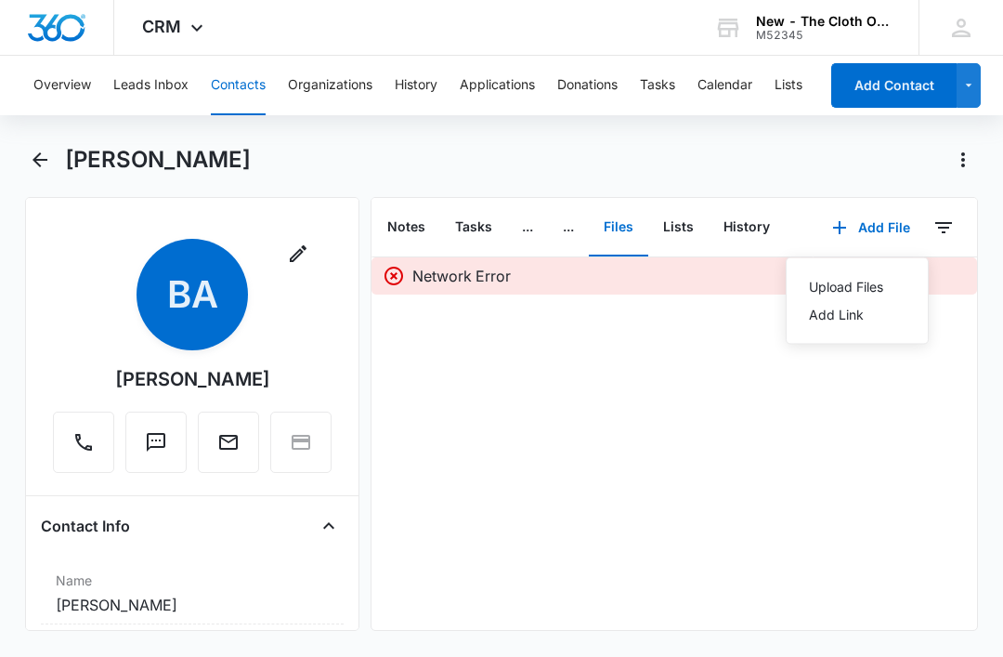
click at [859, 280] on div "Upload Files" at bounding box center [846, 286] width 74 height 13
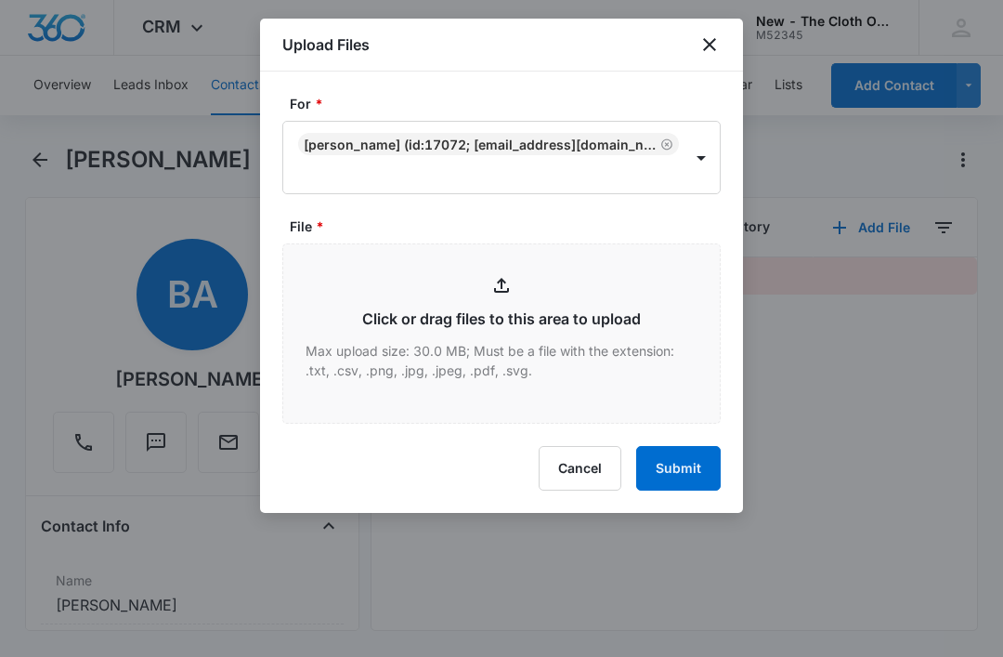
click at [501, 353] on input "File *" at bounding box center [501, 333] width 437 height 178
type input "C:\fakepath\2025-08-11---Brooke-Archer-Shee---9434636106194282924069.pdf"
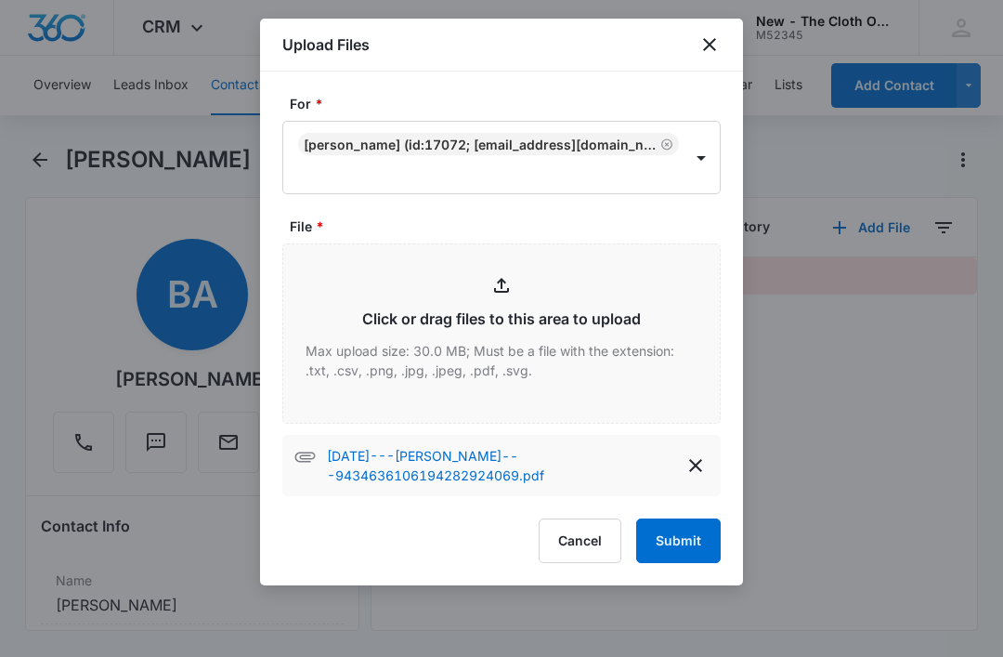
click at [665, 543] on button "Submit" at bounding box center [678, 540] width 85 height 45
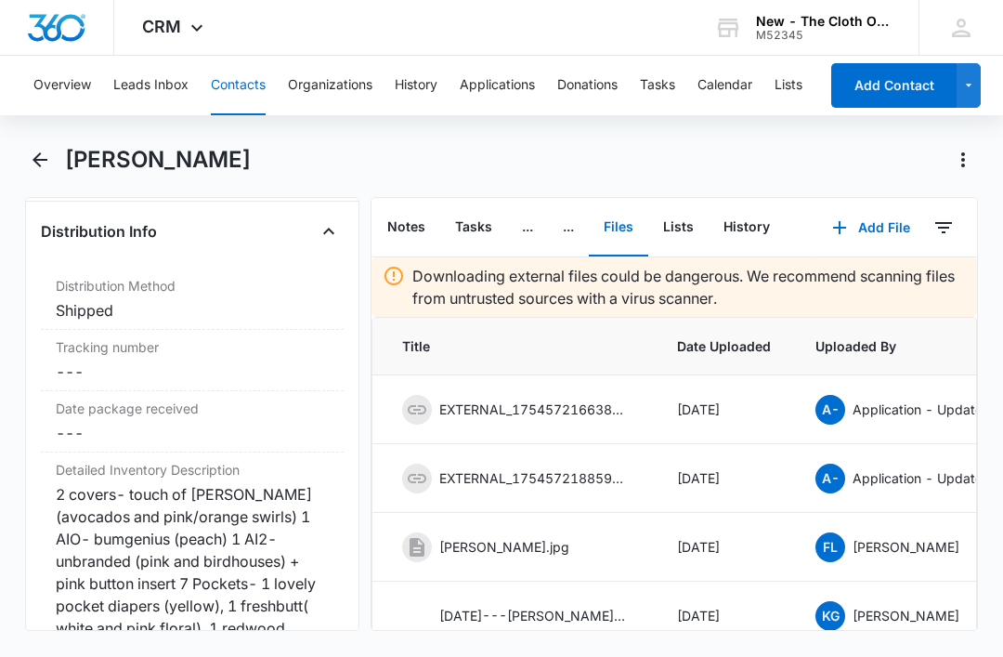
scroll to position [4501, 0]
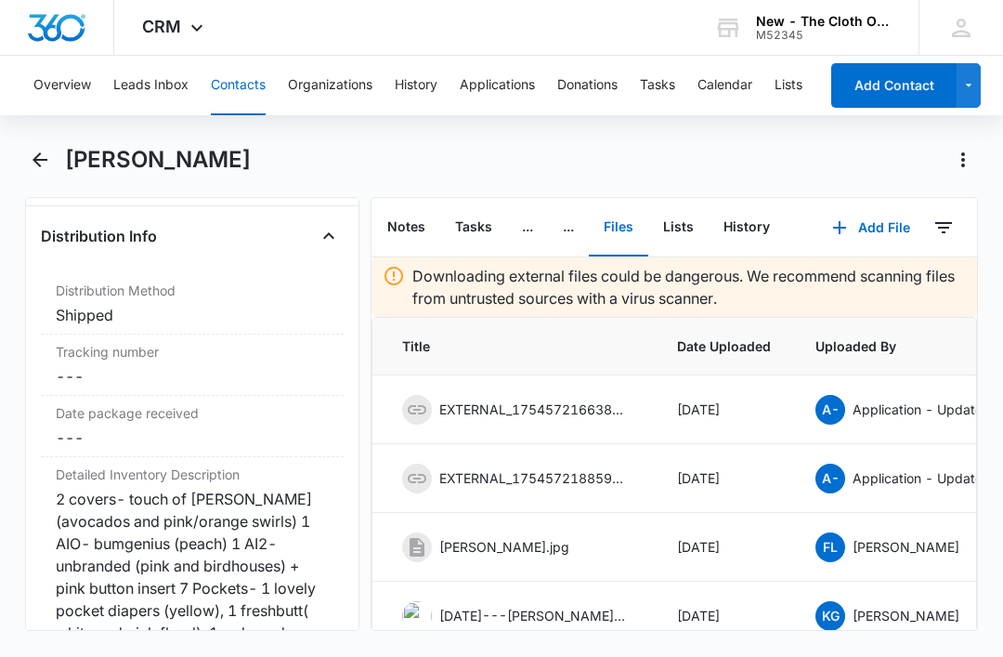
click at [192, 387] on dd "Cancel Save Changes ---" at bounding box center [192, 376] width 273 height 22
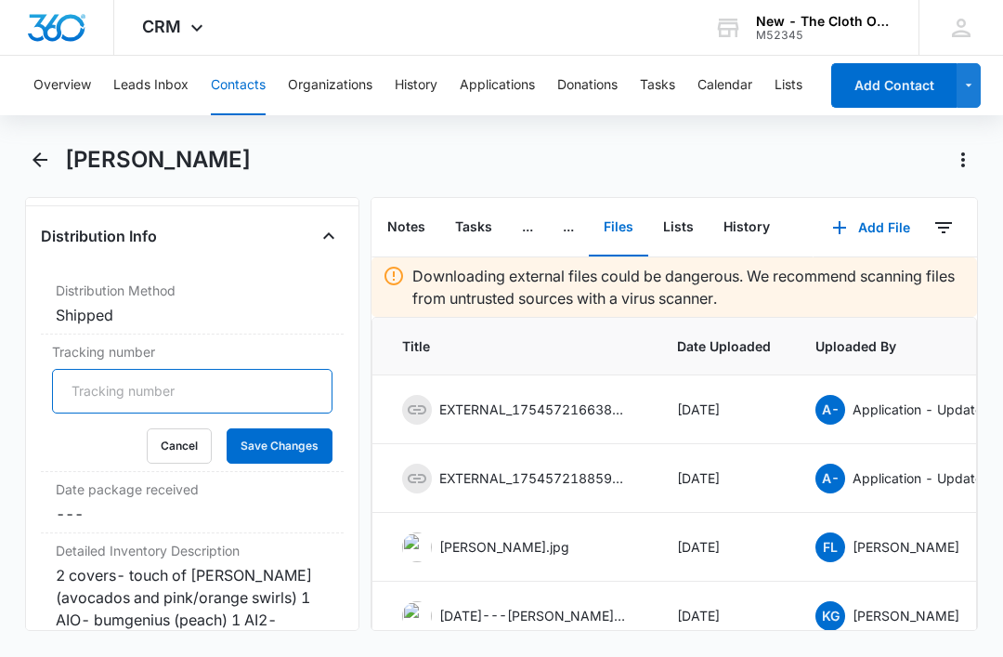
click at [253, 408] on input "Tracking number" at bounding box center [192, 391] width 280 height 45
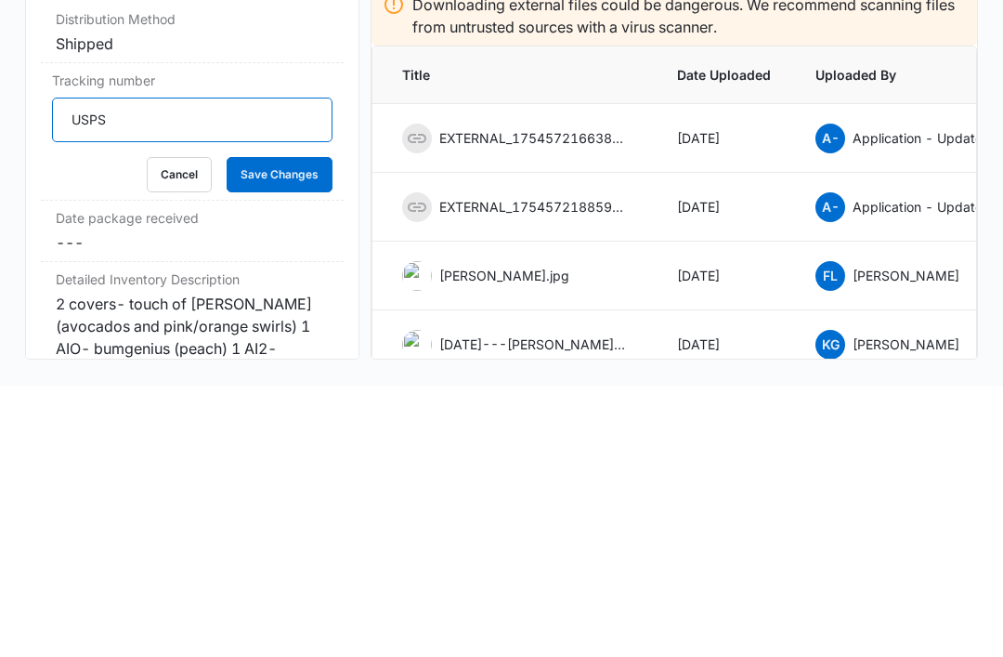
click at [223, 369] on input "USPS" at bounding box center [192, 391] width 280 height 45
paste input "9434636106194282924069"
type input "USPS 9434636106194282924069"
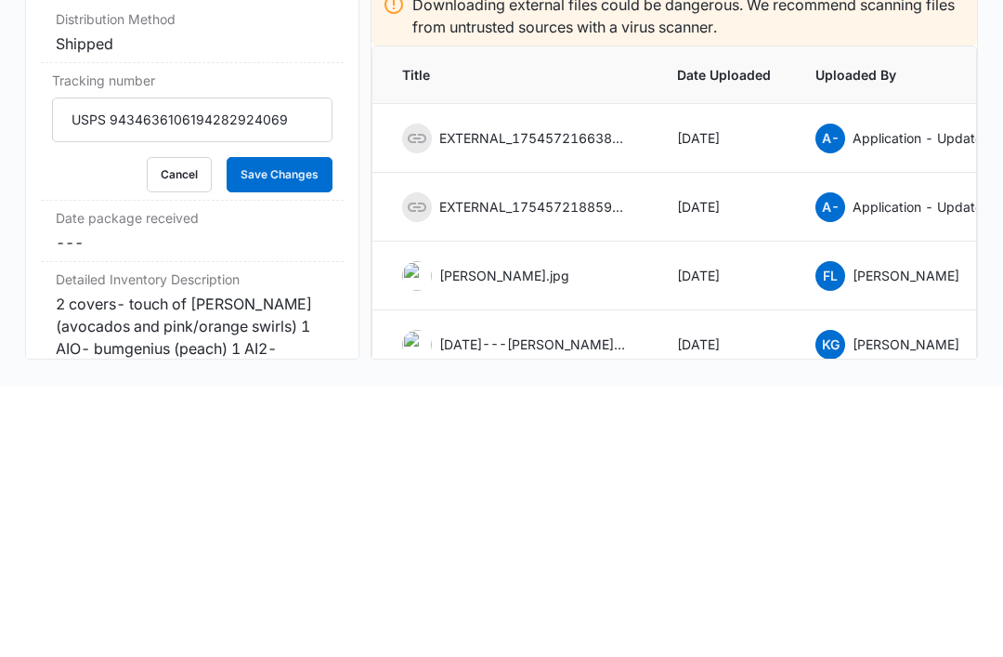
click at [308, 428] on button "Save Changes" at bounding box center [280, 445] width 106 height 35
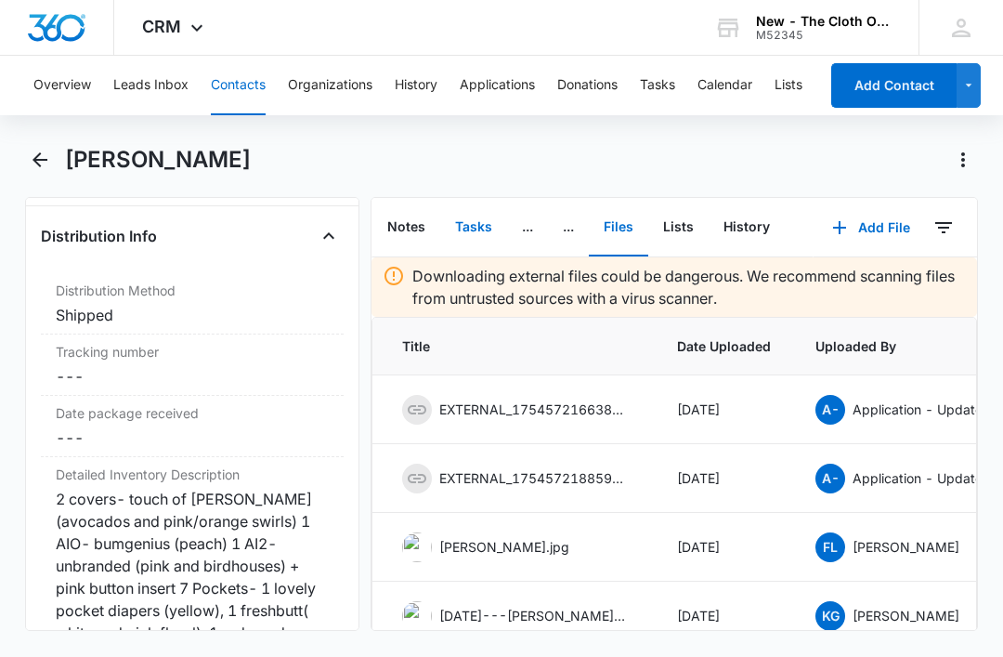
click at [463, 199] on button "Tasks" at bounding box center [473, 228] width 67 height 58
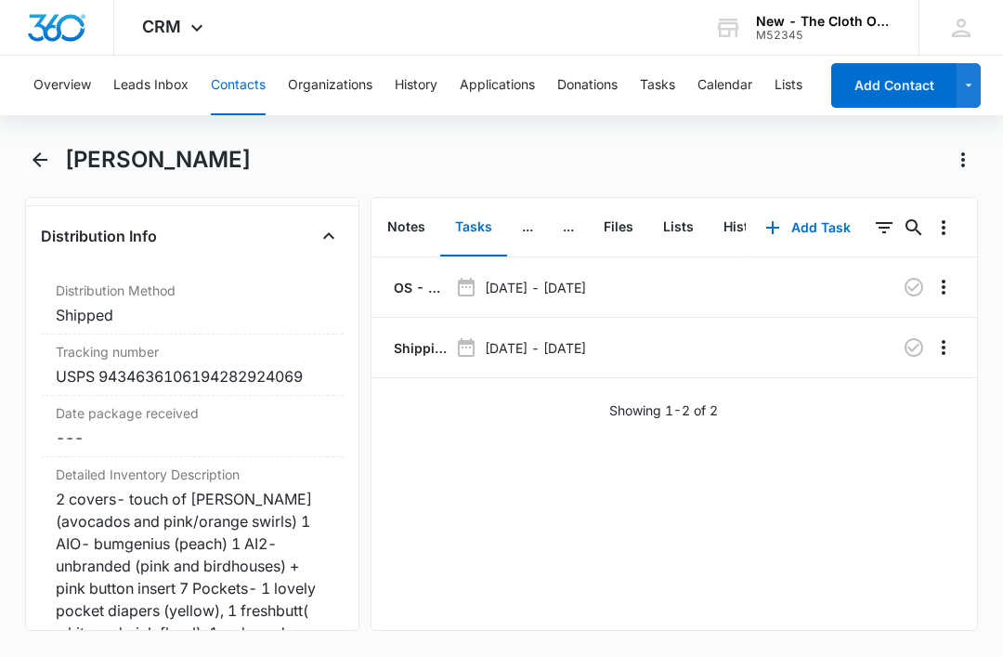
click at [430, 338] on p "Shipping Label Request for [PERSON_NAME]" at bounding box center [419, 348] width 58 height 20
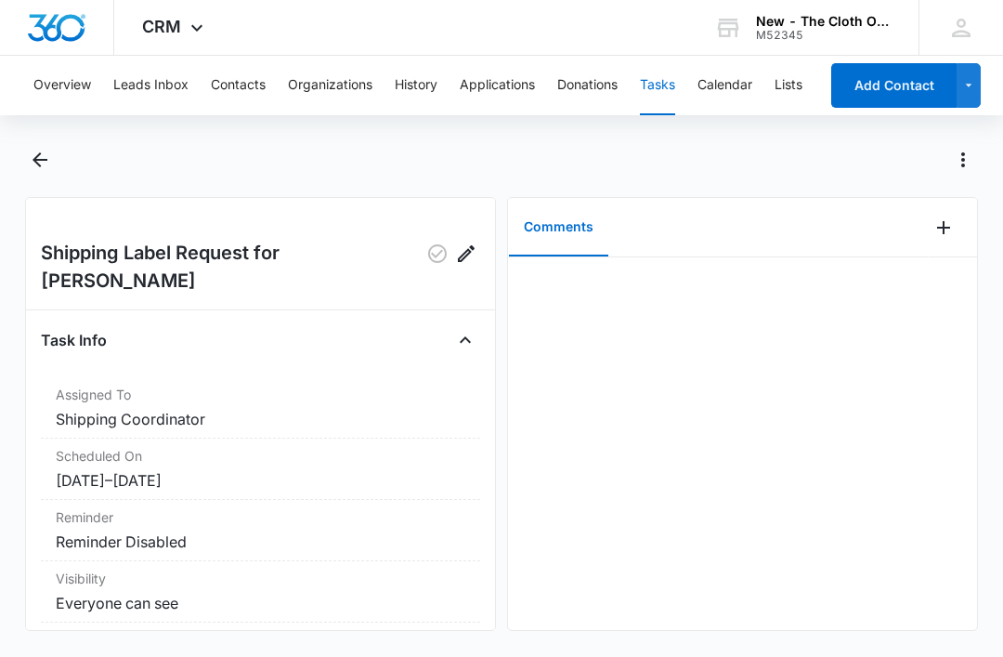
click at [944, 222] on icon "Add Comment" at bounding box center [943, 227] width 13 height 13
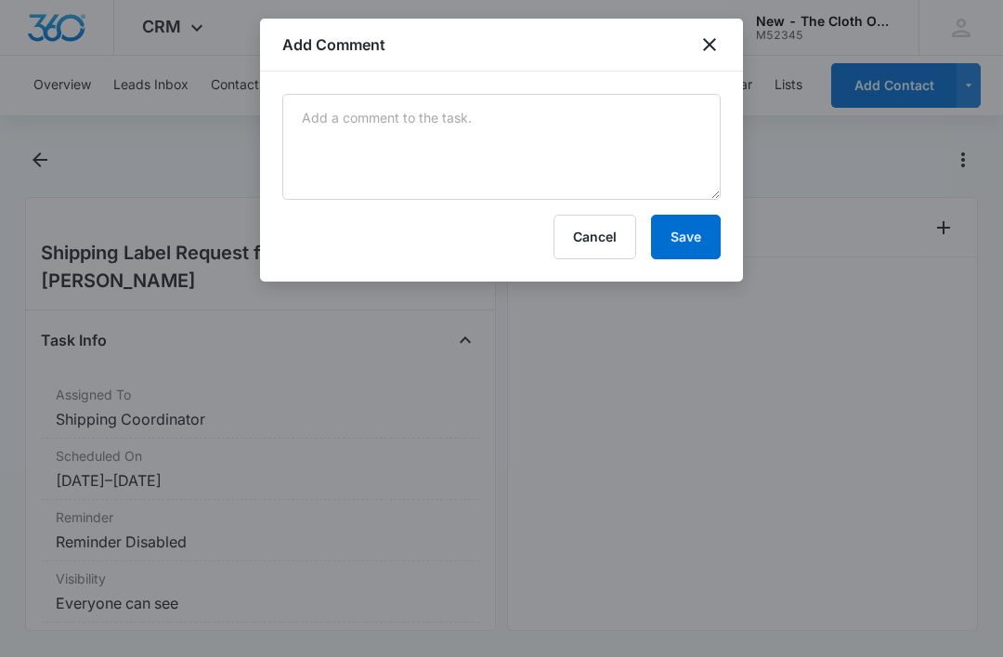
click at [505, 211] on form "Cancel Save" at bounding box center [501, 176] width 438 height 165
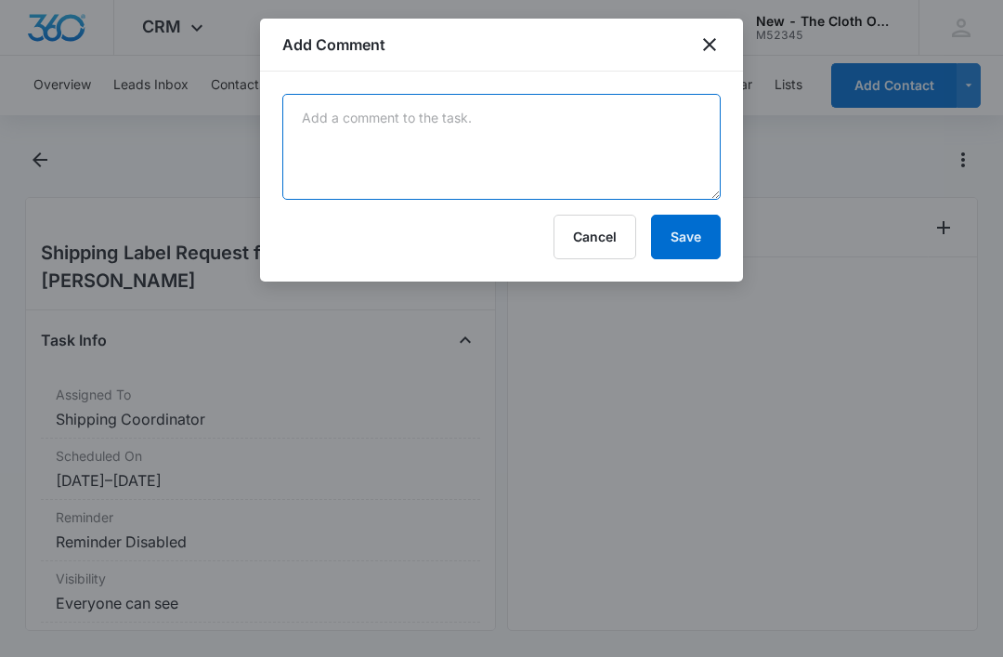
click at [382, 190] on textarea at bounding box center [501, 147] width 438 height 106
click at [359, 149] on textarea at bounding box center [501, 147] width 438 height 106
paste textarea "9434636106194282924069"
type textarea "9434636106194282924069"
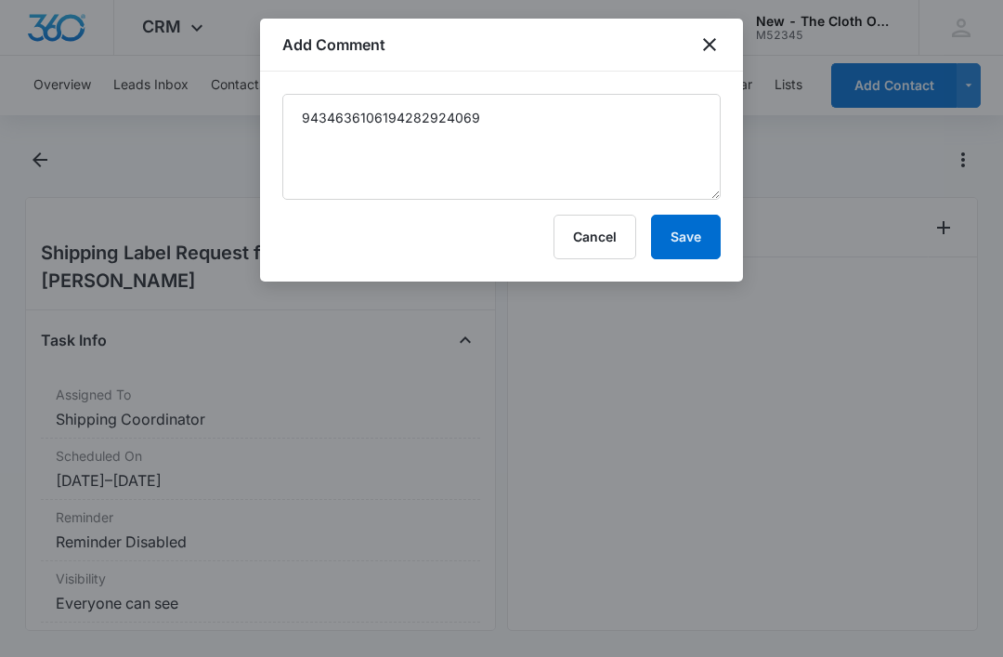
click at [682, 234] on button "Save" at bounding box center [686, 237] width 70 height 45
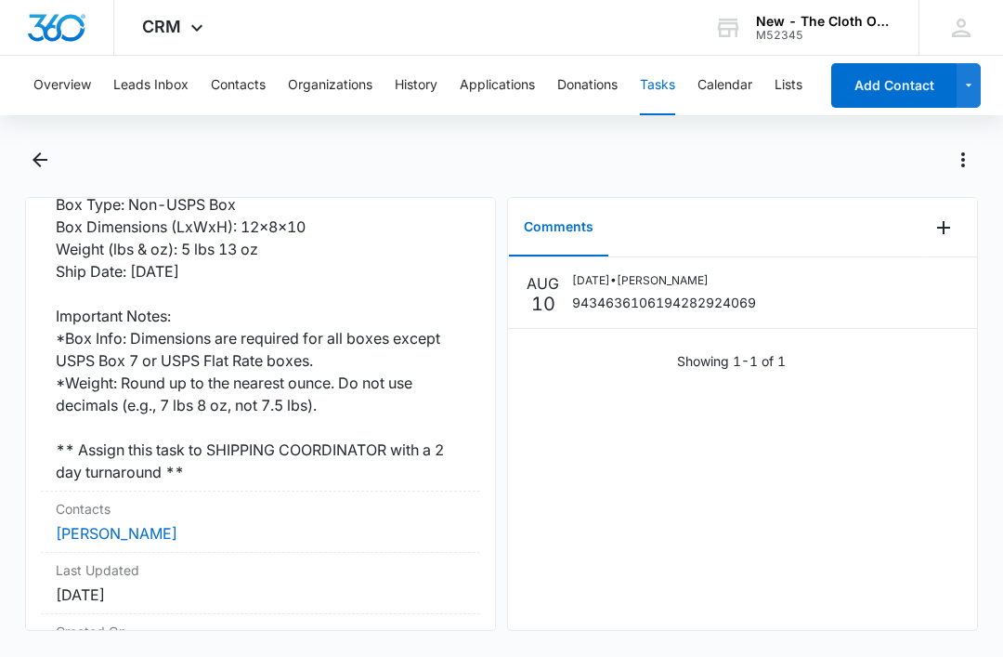
scroll to position [586, 0]
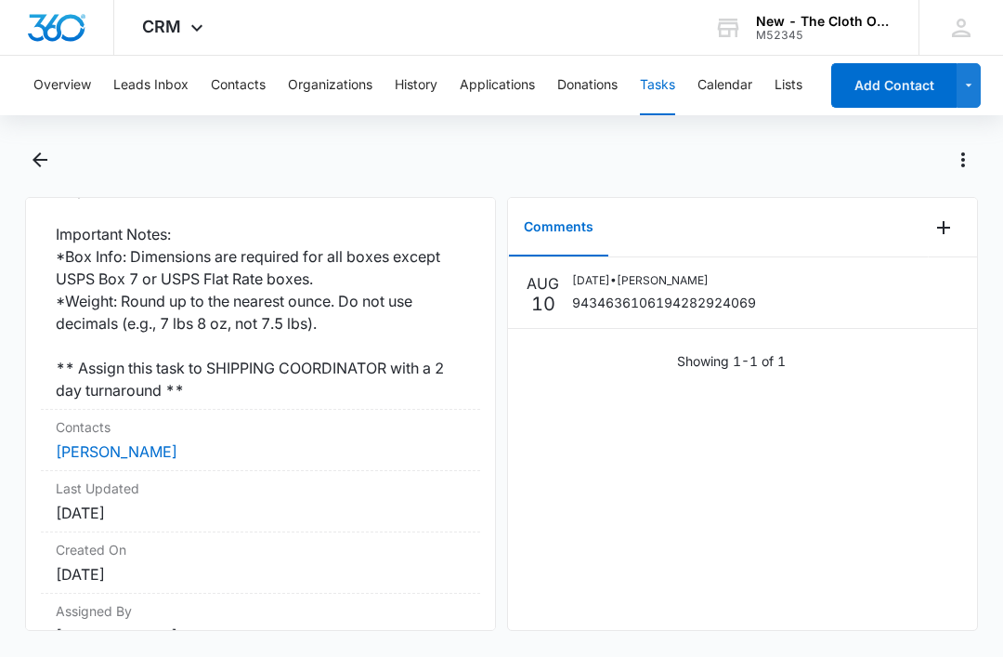
click at [152, 442] on link "[PERSON_NAME]" at bounding box center [117, 451] width 122 height 19
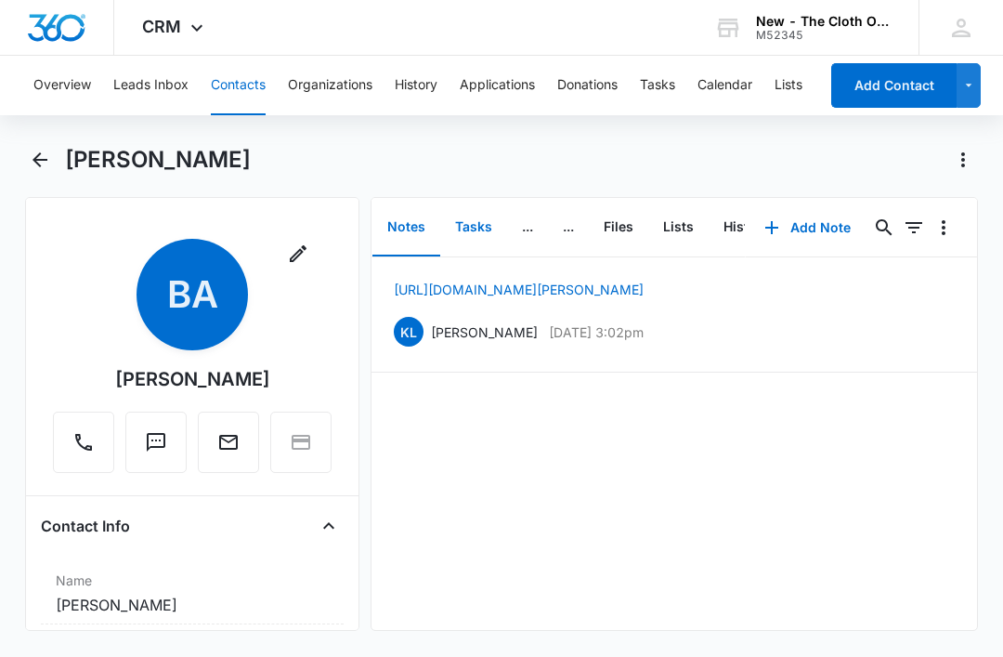
click at [470, 225] on button "Tasks" at bounding box center [473, 228] width 67 height 58
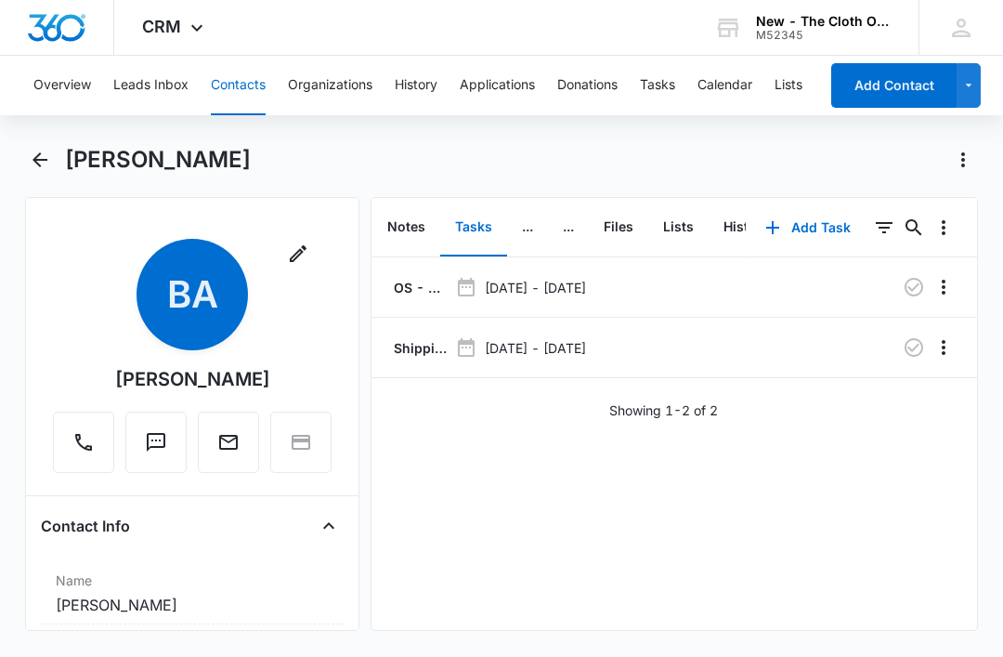
click at [916, 347] on icon "button" at bounding box center [914, 347] width 19 height 19
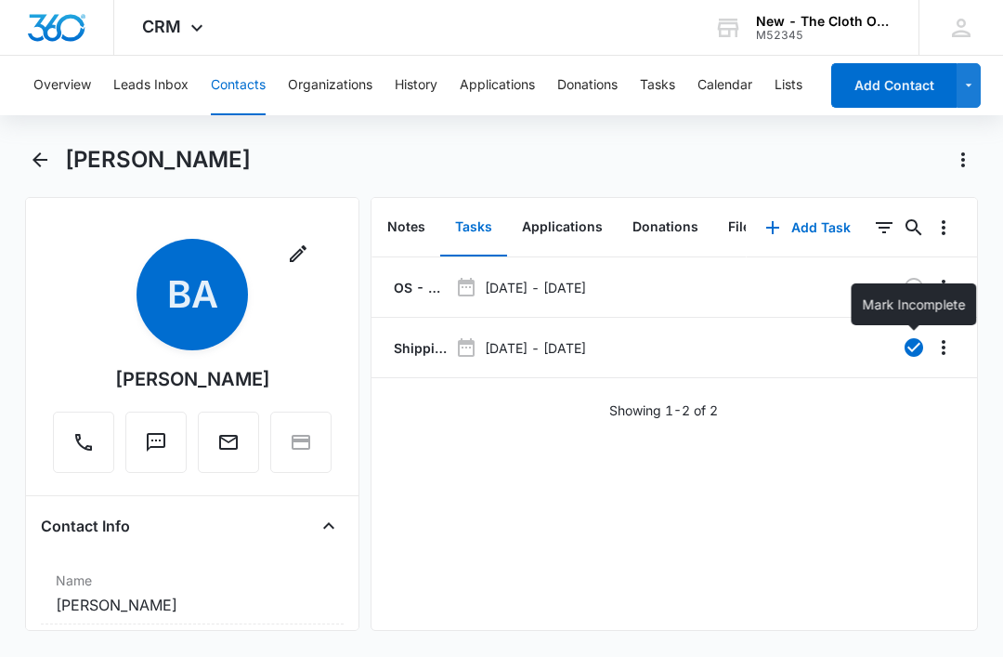
click at [675, 85] on button "Tasks" at bounding box center [657, 85] width 35 height 59
